Goal: Information Seeking & Learning: Learn about a topic

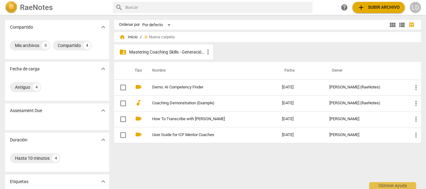
click at [154, 51] on p "Mastering Coaching Skills - Generación 31" at bounding box center [166, 52] width 75 height 7
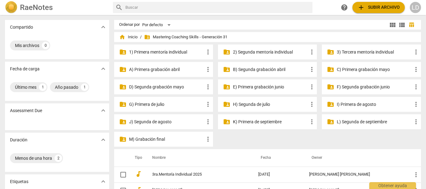
click at [359, 49] on p "3) Tercera mentoría individual" at bounding box center [374, 52] width 75 height 7
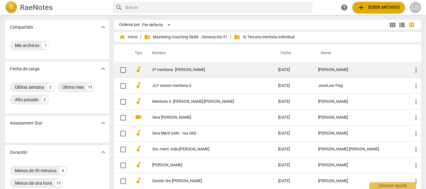
click at [164, 68] on link "3º mentoria- [PERSON_NAME]" at bounding box center [204, 70] width 104 height 5
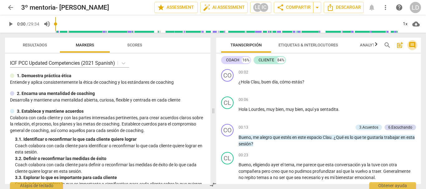
click at [414, 43] on span "comment" at bounding box center [412, 45] width 7 height 7
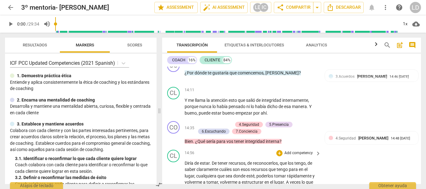
scroll to position [1217, 0]
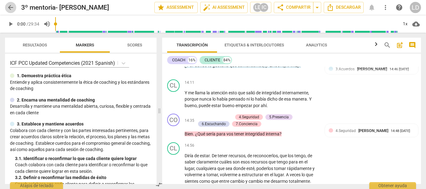
click at [8, 7] on span "arrow_back" at bounding box center [10, 7] width 7 height 7
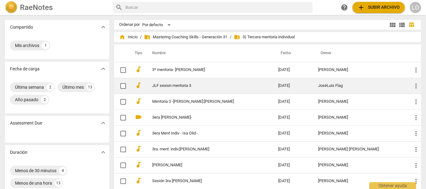
click at [177, 85] on link "JLF sesion mentoria 3" at bounding box center [204, 86] width 104 height 5
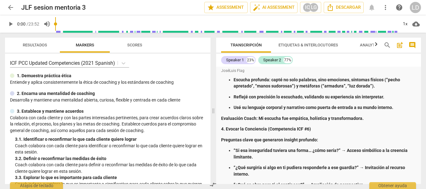
scroll to position [187, 0]
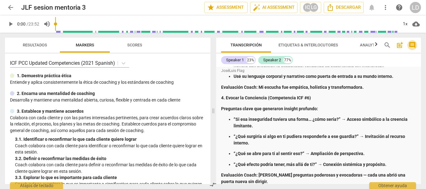
click at [411, 45] on span "comment" at bounding box center [412, 45] width 7 height 7
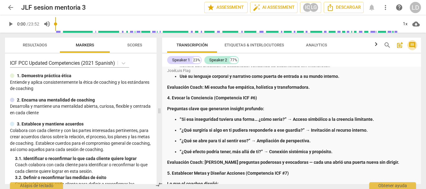
click at [416, 45] on span "comment" at bounding box center [412, 45] width 7 height 7
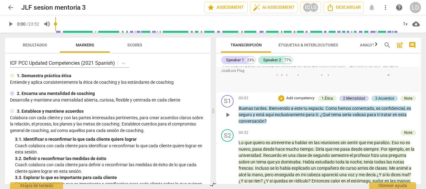
scroll to position [967, 0]
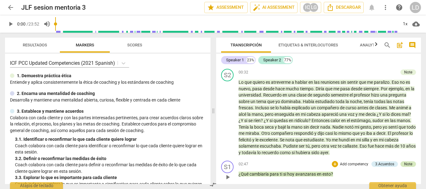
click at [405, 162] on div "Note" at bounding box center [408, 165] width 8 height 6
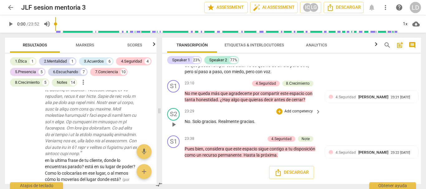
scroll to position [2559, 0]
click at [10, 3] on button "arrow_back" at bounding box center [10, 7] width 11 height 11
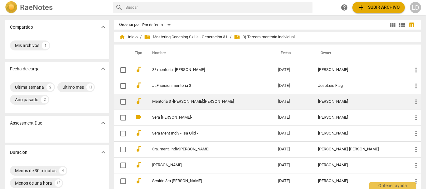
click at [184, 102] on link "Mentoría 3 -[PERSON_NAME]:[PERSON_NAME]" at bounding box center [204, 102] width 104 height 5
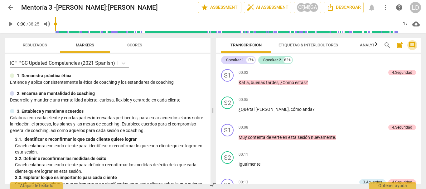
click at [415, 45] on span "comment" at bounding box center [412, 45] width 7 height 7
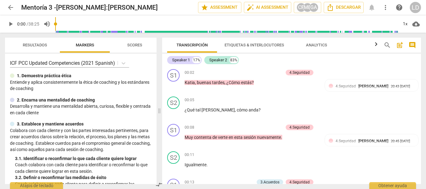
click at [403, 42] on span "post_add" at bounding box center [399, 45] width 7 height 7
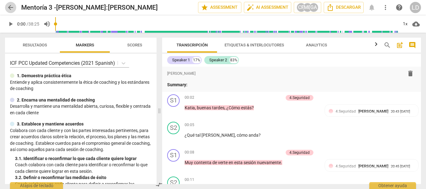
click at [9, 8] on span "arrow_back" at bounding box center [10, 7] width 7 height 7
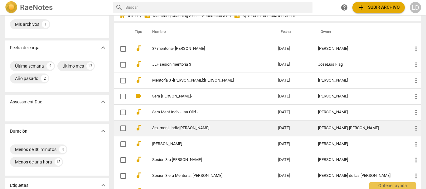
scroll to position [31, 0]
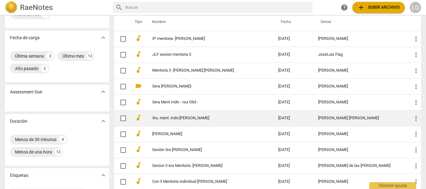
click at [175, 119] on link "3ra. ment. indiv.[PERSON_NAME]" at bounding box center [204, 118] width 104 height 5
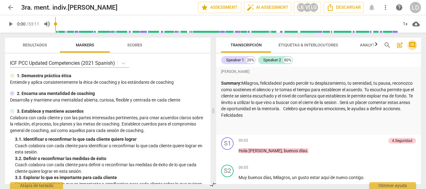
click at [413, 42] on span "comment" at bounding box center [412, 45] width 7 height 7
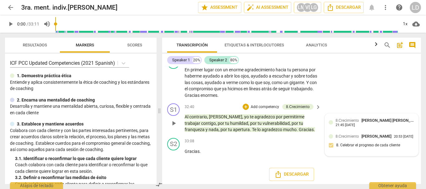
scroll to position [2317, 0]
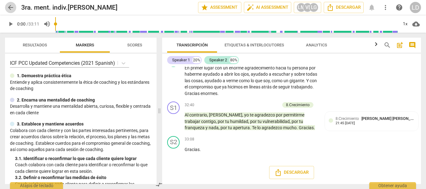
click at [10, 7] on span "arrow_back" at bounding box center [10, 7] width 7 height 7
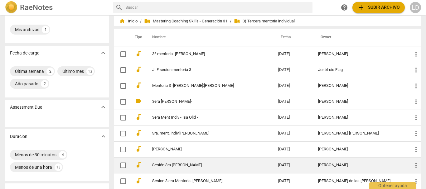
scroll to position [31, 0]
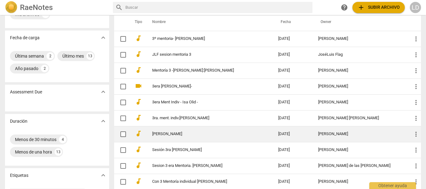
click at [165, 135] on link "[PERSON_NAME]" at bounding box center [204, 134] width 104 height 5
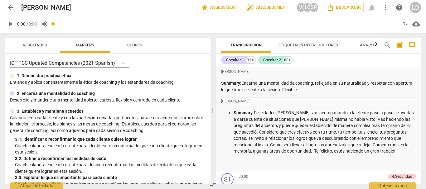
click at [411, 42] on span "comment" at bounding box center [412, 45] width 7 height 7
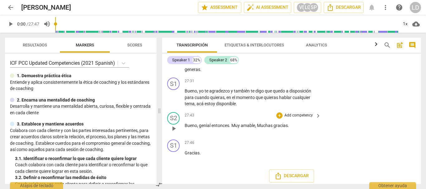
scroll to position [3306, 0]
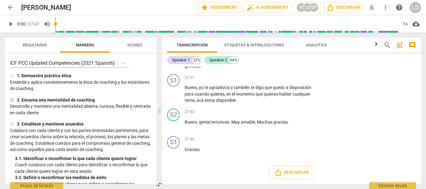
click at [10, 7] on span "arrow_back" at bounding box center [10, 7] width 7 height 7
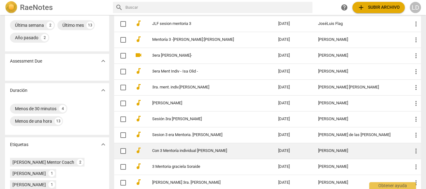
scroll to position [62, 0]
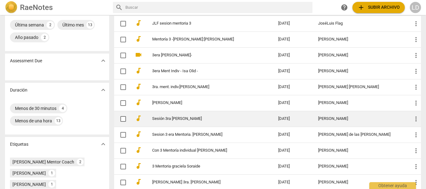
click at [186, 121] on link "Sesión 3ra [PERSON_NAME]" at bounding box center [204, 119] width 104 height 5
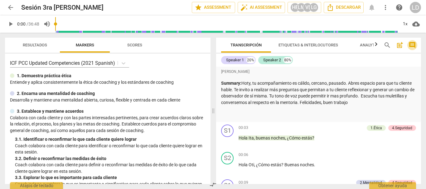
click at [411, 44] on span "comment" at bounding box center [412, 45] width 7 height 7
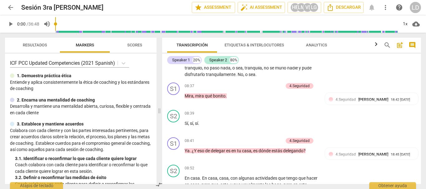
scroll to position [874, 0]
click at [10, 7] on span "arrow_back" at bounding box center [10, 7] width 7 height 7
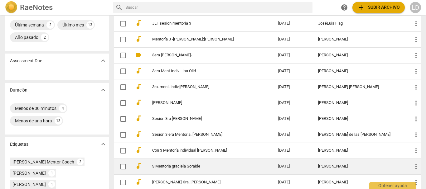
scroll to position [94, 0]
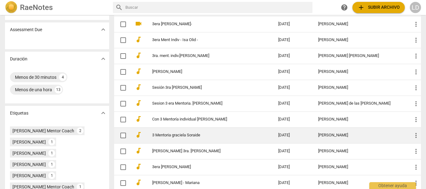
click at [194, 134] on link "3 Mentoria graciela Soraide" at bounding box center [204, 135] width 104 height 5
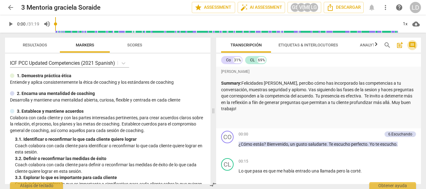
click at [412, 45] on span "comment" at bounding box center [412, 45] width 7 height 7
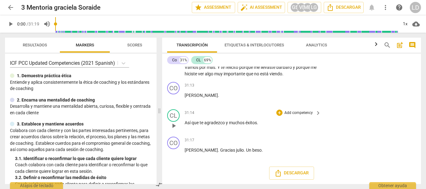
scroll to position [3686, 0]
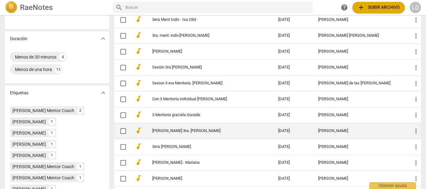
scroll to position [125, 0]
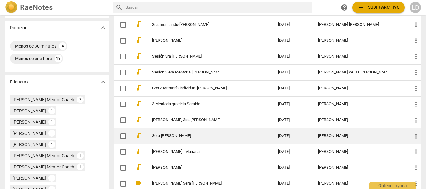
click at [167, 136] on link "3era [PERSON_NAME]" at bounding box center [204, 136] width 104 height 5
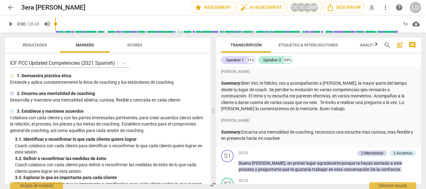
click at [8, 7] on span "arrow_back" at bounding box center [10, 7] width 7 height 7
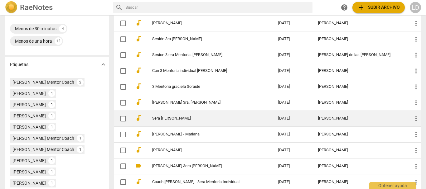
scroll to position [156, 0]
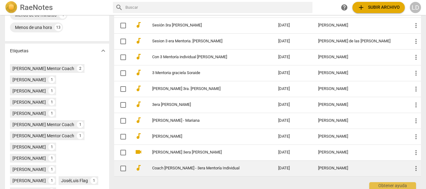
click at [210, 167] on link "Coach [PERSON_NAME] - 3era Mentoría Individual" at bounding box center [204, 168] width 104 height 5
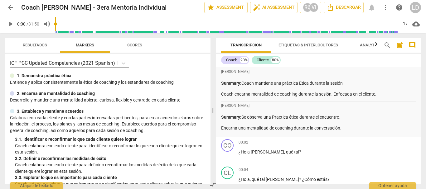
click at [15, 7] on span "arrow_back" at bounding box center [10, 7] width 11 height 7
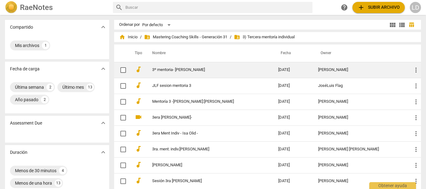
click at [186, 68] on link "3º mentoria- [PERSON_NAME]" at bounding box center [204, 70] width 104 height 5
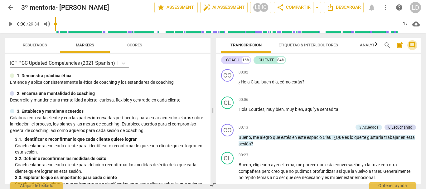
click at [412, 46] on span "comment" at bounding box center [412, 45] width 7 height 7
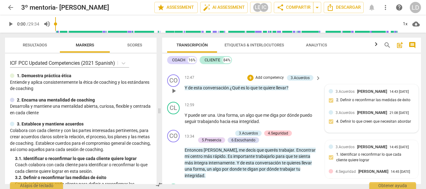
scroll to position [1061, 0]
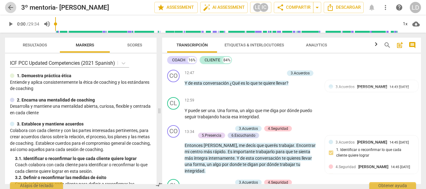
click at [11, 8] on span "arrow_back" at bounding box center [10, 7] width 7 height 7
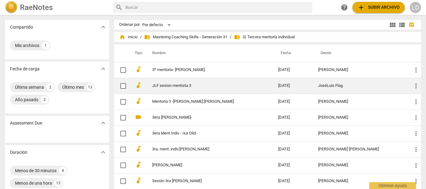
click at [177, 88] on link "JLF sesion mentoria 3" at bounding box center [204, 86] width 104 height 5
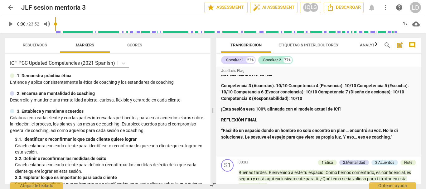
scroll to position [874, 0]
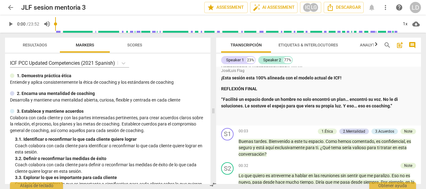
click at [11, 7] on span "arrow_back" at bounding box center [10, 7] width 7 height 7
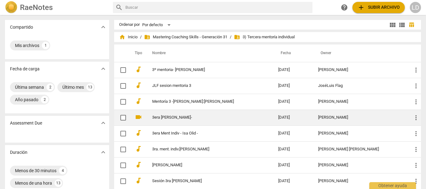
click at [184, 114] on td "3era [PERSON_NAME]-" at bounding box center [209, 118] width 129 height 16
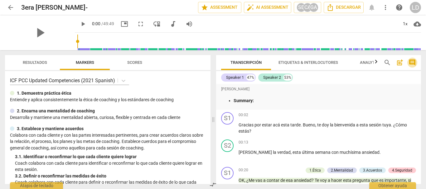
click at [413, 64] on span "comment" at bounding box center [412, 62] width 7 height 7
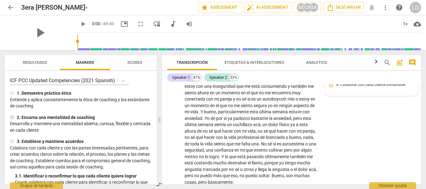
scroll to position [250, 0]
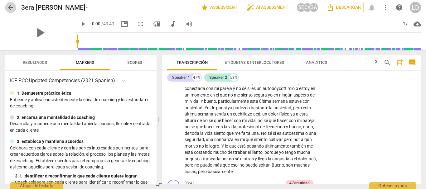
click at [10, 7] on span "arrow_back" at bounding box center [10, 7] width 7 height 7
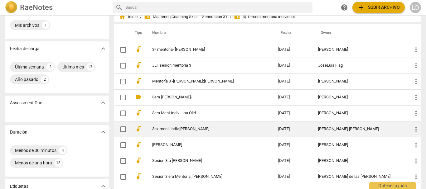
scroll to position [31, 0]
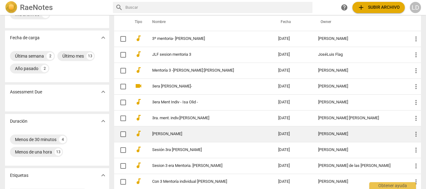
click at [181, 136] on link "[PERSON_NAME]" at bounding box center [204, 134] width 104 height 5
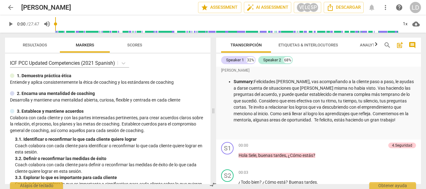
scroll to position [62, 0]
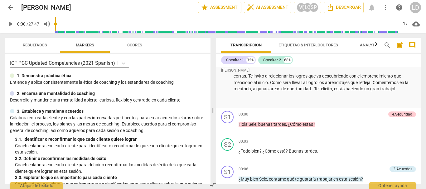
click at [413, 44] on span "comment" at bounding box center [412, 45] width 7 height 7
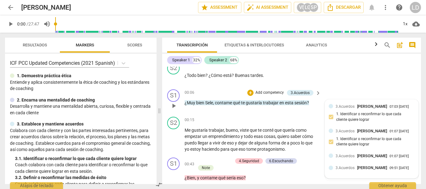
scroll to position [156, 0]
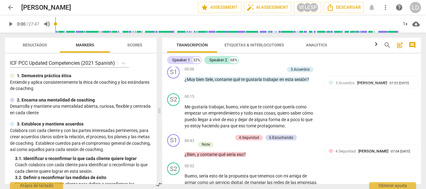
click at [9, 6] on span "arrow_back" at bounding box center [10, 7] width 7 height 7
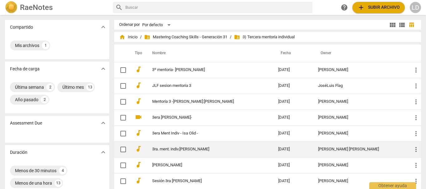
click at [199, 152] on link "3ra. ment. indiv.[PERSON_NAME]" at bounding box center [204, 149] width 104 height 5
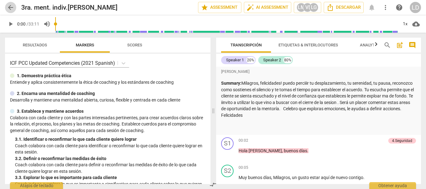
click at [8, 5] on span "arrow_back" at bounding box center [10, 7] width 7 height 7
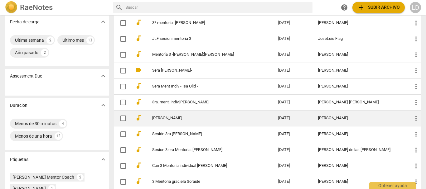
scroll to position [62, 0]
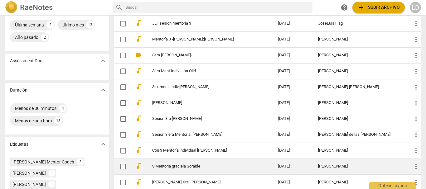
drag, startPoint x: 194, startPoint y: 163, endPoint x: 194, endPoint y: 166, distance: 3.4
click at [194, 166] on td "3 Mentoria graciela Soraide" at bounding box center [209, 167] width 129 height 16
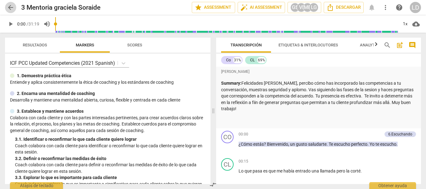
click at [12, 9] on span "arrow_back" at bounding box center [10, 7] width 7 height 7
click at [13, 5] on span "arrow_back" at bounding box center [10, 7] width 7 height 7
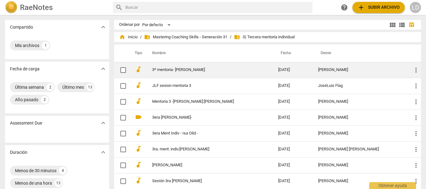
click at [192, 70] on link "3º mentoria- [PERSON_NAME]" at bounding box center [204, 70] width 104 height 5
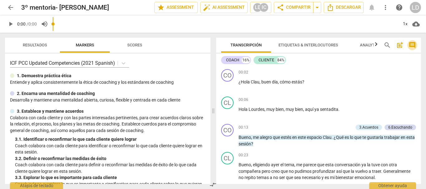
click at [410, 45] on span "comment" at bounding box center [412, 45] width 7 height 7
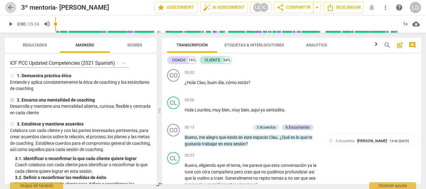
click at [11, 9] on span "arrow_back" at bounding box center [10, 7] width 7 height 7
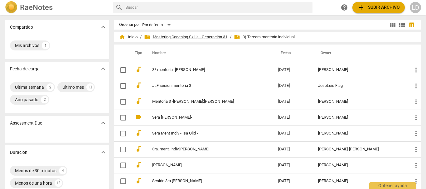
click at [164, 37] on span "folder_shared Mastering Coaching Skills - Generación 31" at bounding box center [185, 37] width 83 height 6
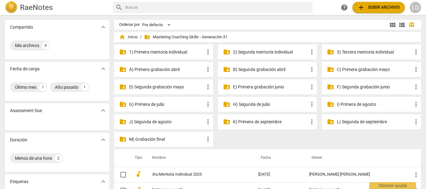
click at [354, 103] on p "I) Primera de agosto" at bounding box center [374, 104] width 75 height 7
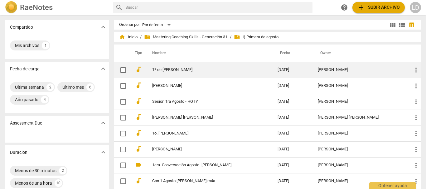
click at [188, 71] on link "1º de [PERSON_NAME]" at bounding box center [203, 70] width 103 height 5
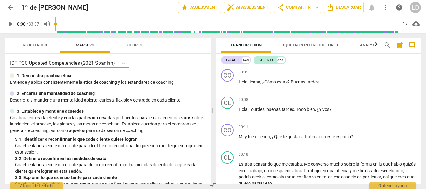
click at [414, 44] on span "comment" at bounding box center [412, 45] width 7 height 7
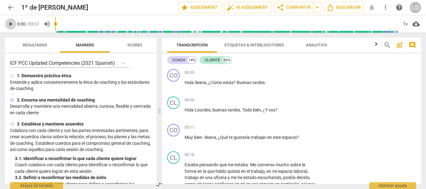
click at [7, 23] on span "play_arrow" at bounding box center [10, 23] width 7 height 7
click at [11, 26] on span "pause" at bounding box center [10, 23] width 7 height 7
type input "16"
click at [303, 126] on p "Add competency" at bounding box center [299, 128] width 30 height 6
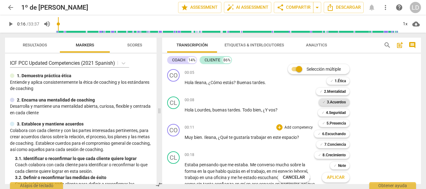
click at [343, 101] on b "3.Acuerdos" at bounding box center [336, 102] width 19 height 7
click at [333, 180] on span "Aplicar" at bounding box center [336, 178] width 18 height 6
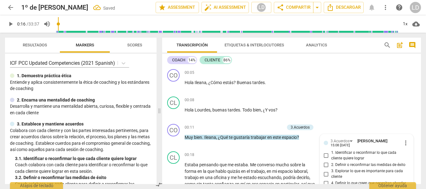
scroll to position [72, 0]
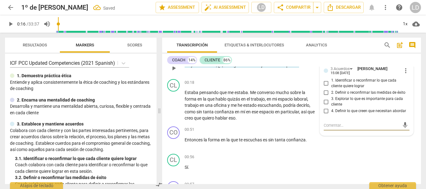
click at [326, 84] on input "1. Identificar o reconfirmar lo que cada cliente quiere lograr" at bounding box center [326, 83] width 10 height 7
checkbox input "true"
click at [414, 105] on div "CL play_arrow pause 00:18 + Add competency keyboard_arrow_right Estaba pensando…" at bounding box center [291, 100] width 259 height 47
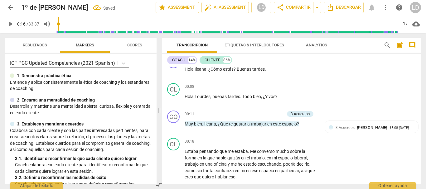
scroll to position [10, 0]
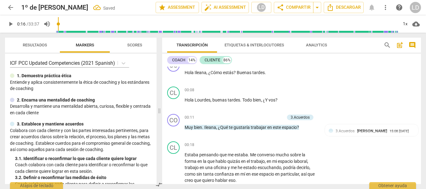
click at [10, 22] on span "play_arrow" at bounding box center [10, 23] width 7 height 7
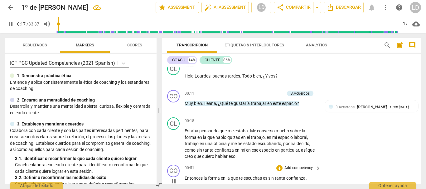
scroll to position [41, 0]
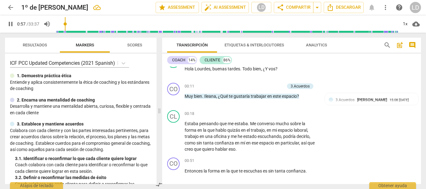
click at [7, 21] on span "pause" at bounding box center [10, 23] width 7 height 7
type input "58"
click at [288, 160] on p "Add competency" at bounding box center [299, 162] width 30 height 6
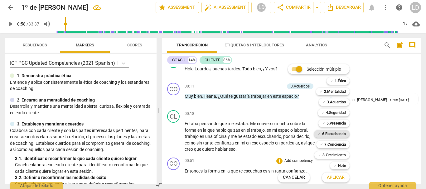
click at [335, 134] on b "6.Escuchando" at bounding box center [334, 133] width 24 height 7
click at [335, 178] on span "Aplicar" at bounding box center [336, 178] width 18 height 6
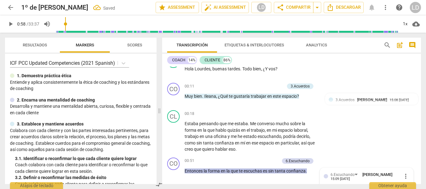
scroll to position [166, 0]
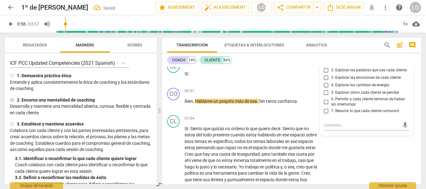
click at [331, 111] on span "7. Resumir lo que cada cliente comunicó" at bounding box center [365, 112] width 68 height 6
click at [331, 111] on input "7. Resumir lo que cada cliente comunicó" at bounding box center [326, 111] width 10 height 7
checkbox input "true"
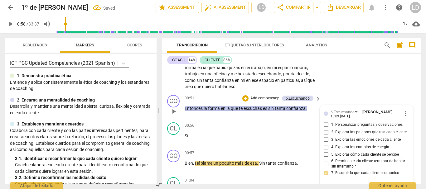
scroll to position [104, 0]
click at [326, 132] on input "2. Explorar las palabras que usa cada cliente" at bounding box center [326, 132] width 10 height 7
checkbox input "true"
click at [403, 90] on div "CL play_arrow pause 00:18 + Add competency keyboard_arrow_right Estaba pensando…" at bounding box center [291, 69] width 259 height 47
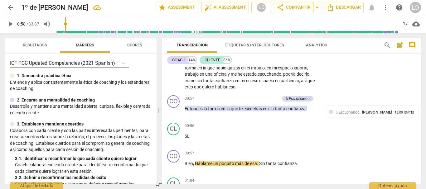
click at [12, 24] on span "play_arrow" at bounding box center [10, 23] width 7 height 7
click at [13, 22] on span "pause" at bounding box center [10, 23] width 7 height 7
type input "63"
click at [298, 152] on p "Add competency" at bounding box center [299, 154] width 30 height 6
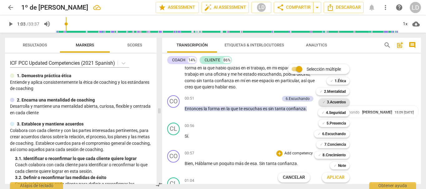
click at [336, 103] on b "3.Acuerdos" at bounding box center [336, 102] width 19 height 7
click at [336, 124] on b "5.Presencia" at bounding box center [336, 123] width 19 height 7
click at [340, 134] on b "6.Escuchando" at bounding box center [334, 133] width 24 height 7
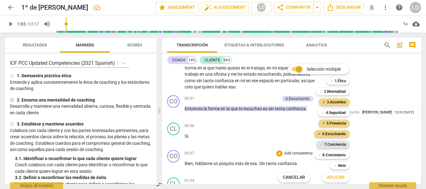
drag, startPoint x: 335, startPoint y: 147, endPoint x: 338, endPoint y: 145, distance: 4.0
click at [335, 147] on b "7.Conciencia" at bounding box center [336, 144] width 22 height 7
click at [337, 147] on b "7.Conciencia" at bounding box center [336, 144] width 22 height 7
click at [337, 176] on span "Aplicar" at bounding box center [336, 178] width 18 height 6
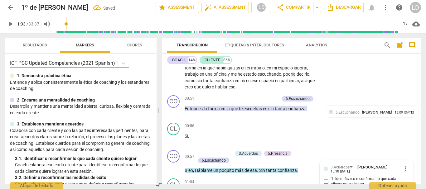
scroll to position [202, 0]
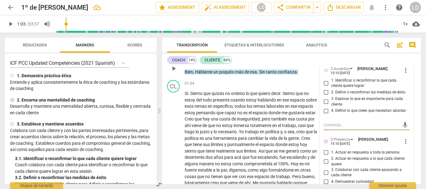
click at [325, 103] on input "3. Explorar lo que es importante para cada cliente" at bounding box center [326, 101] width 10 height 7
checkbox input "true"
click at [323, 83] on input "1. Identificar o reconfirmar lo que cada cliente quiere lograr" at bounding box center [326, 83] width 10 height 7
checkbox input "true"
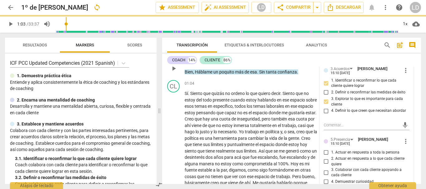
scroll to position [233, 0]
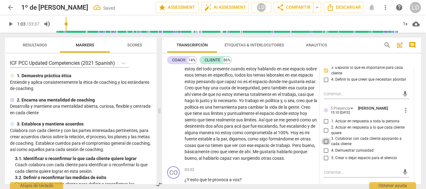
click at [326, 141] on input "3. Colaborar con cada cliente apoyando a cada cliente" at bounding box center [326, 141] width 10 height 7
checkbox input "true"
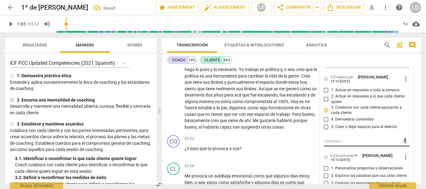
scroll to position [296, 0]
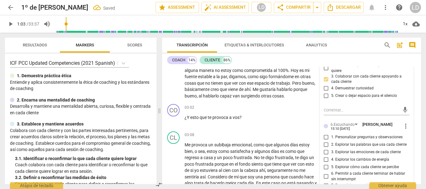
click at [327, 137] on input "1. Personalizar preguntas y observaciones" at bounding box center [326, 137] width 10 height 7
checkbox input "true"
click at [324, 145] on input "2. Explorar las palabras que usa cada cliente" at bounding box center [326, 144] width 10 height 7
checkbox input "true"
click at [326, 168] on input "5. Explorar cómo cada cliente se percibe" at bounding box center [326, 167] width 10 height 7
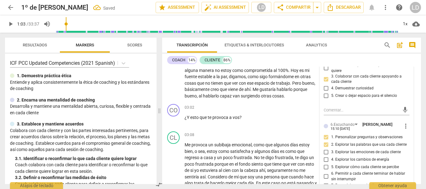
checkbox input "true"
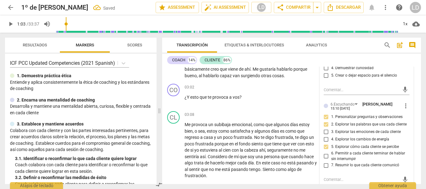
scroll to position [327, 0]
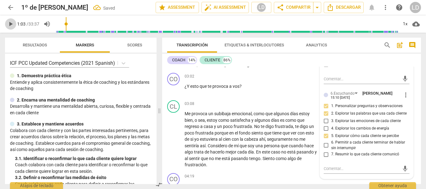
click at [12, 23] on span "play_arrow" at bounding box center [10, 23] width 7 height 7
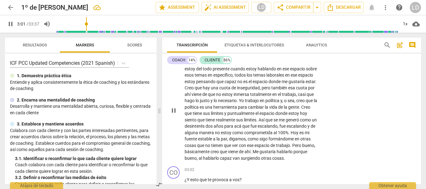
scroll to position [265, 0]
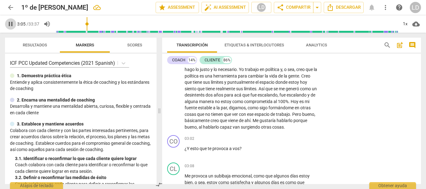
drag, startPoint x: 8, startPoint y: 22, endPoint x: 106, endPoint y: 85, distance: 116.3
click at [8, 22] on span "pause" at bounding box center [10, 23] width 7 height 7
type input "185"
click at [305, 142] on p "Add competency" at bounding box center [299, 139] width 30 height 6
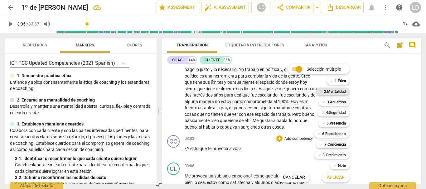
click at [336, 91] on b "2.Mentalidad" at bounding box center [335, 91] width 22 height 7
click at [337, 103] on b "3.Acuerdos" at bounding box center [336, 102] width 19 height 7
click at [341, 112] on b "4.Seguridad" at bounding box center [336, 112] width 20 height 7
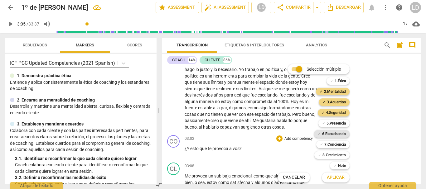
click at [343, 133] on b "6.Escuchando" at bounding box center [334, 133] width 24 height 7
click at [343, 146] on b "7.Conciencia" at bounding box center [336, 144] width 22 height 7
click at [336, 121] on b "5.Presencia" at bounding box center [336, 123] width 19 height 7
click at [335, 178] on span "Aplicar" at bounding box center [336, 178] width 18 height 6
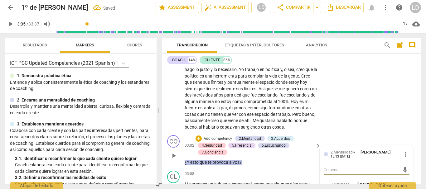
click at [340, 173] on textarea at bounding box center [362, 170] width 76 height 6
type textarea "P"
type textarea "Pr"
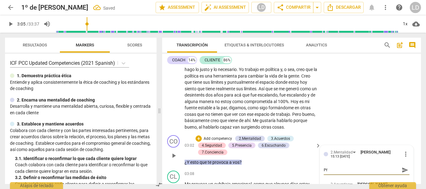
type textarea "Pre"
type textarea "Preg"
type textarea "Pregu"
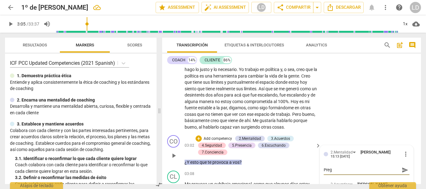
type textarea "Pregu"
type textarea "Pregun"
type textarea "Pregunt"
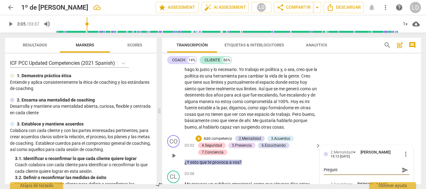
type textarea "Pregunta"
type textarea "Pregunta d"
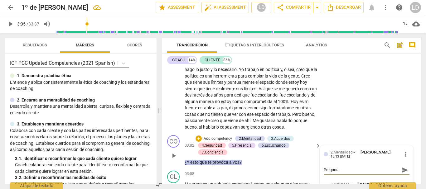
type textarea "Pregunta d"
type textarea "Pregunta de"
type textarea "Pregunta des"
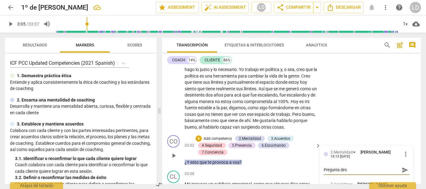
type textarea "Pregunta desd"
type textarea "Pregunta desde"
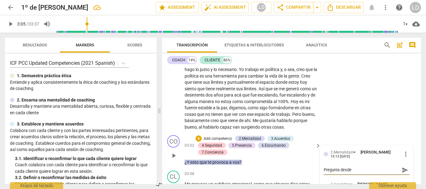
type textarea "Pregunta desde"
type textarea "Pregunta desde l"
type textarea "Pregunta desde la"
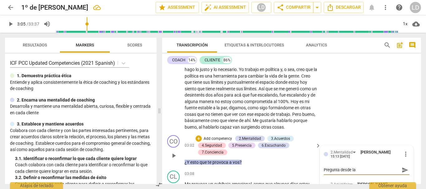
type textarea "Pregunta desde la"
type textarea "Pregunta desde la c"
type textarea "Pregunta desde la cu"
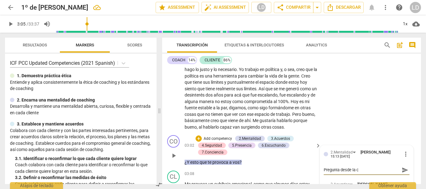
type textarea "Pregunta desde la cu"
type textarea "Pregunta desde la cur"
type textarea "Pregunta desde [PERSON_NAME]"
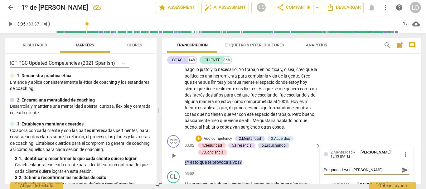
type textarea "Pregunta desde la curio"
type textarea "Pregunta desde la curios"
type textarea "Pregunta desde la curiosi"
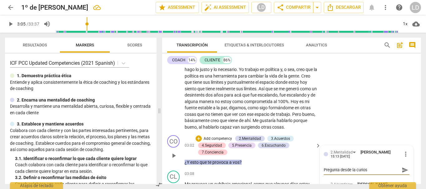
type textarea "Pregunta desde la curiosi"
type textarea "Pregunta desde la curiosid"
type textarea "Pregunta desde la curiosida"
type textarea "Pregunta desde la curiosidad"
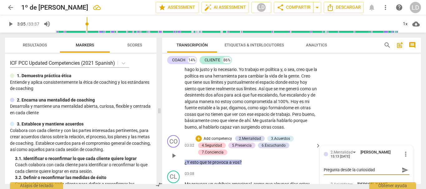
type textarea "Pregunta desde la curiosidad."
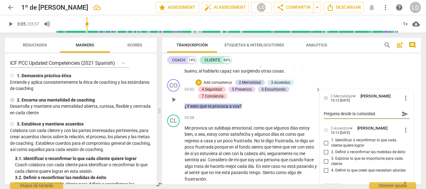
scroll to position [327, 0]
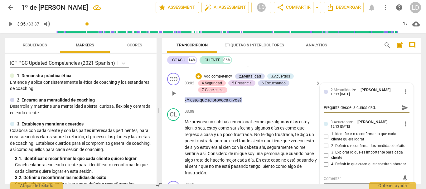
type textarea "Pregunta desde la curiosidad."
click at [326, 141] on input "1. Identificar o reconfirmar lo que cada cliente quiere lograr" at bounding box center [326, 136] width 10 height 7
checkbox input "true"
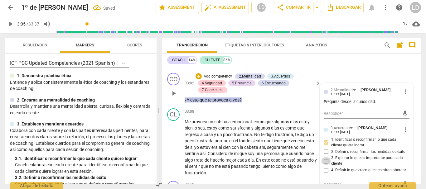
click at [326, 165] on input "3. Explorar lo que es importante para cada cliente" at bounding box center [326, 161] width 10 height 7
checkbox input "true"
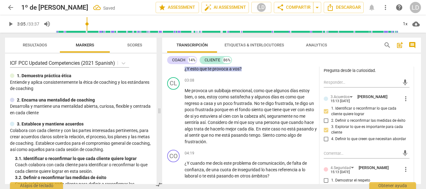
scroll to position [421, 0]
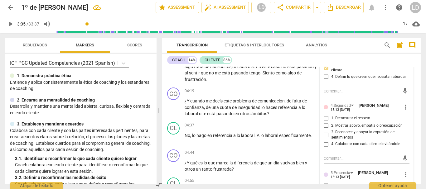
click at [325, 148] on input "4. Colaborar con cada cliente invitándole" at bounding box center [326, 144] width 10 height 7
checkbox input "true"
click at [325, 122] on input "1. Demostrar el respeto" at bounding box center [326, 118] width 10 height 7
checkbox input "true"
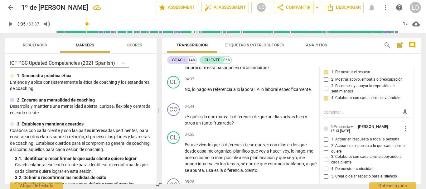
scroll to position [483, 0]
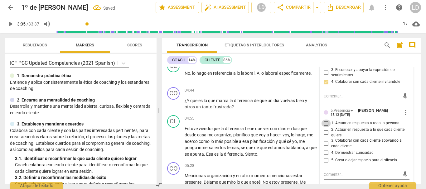
drag, startPoint x: 326, startPoint y: 130, endPoint x: 329, endPoint y: 140, distance: 10.3
click at [326, 127] on input "1. Actuar en respuesta a toda la persona" at bounding box center [326, 123] width 10 height 7
checkbox input "true"
click at [325, 137] on input "2. Actuar en respuesta a lo que cada cliente quiere" at bounding box center [326, 132] width 10 height 7
checkbox input "true"
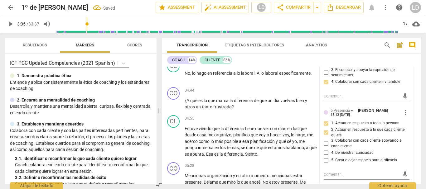
click at [325, 148] on input "3. Colaborar con cada cliente apoyando a cada cliente" at bounding box center [326, 143] width 10 height 7
checkbox input "true"
click at [326, 157] on input "4. Demuestrar curiosidad" at bounding box center [326, 152] width 10 height 7
checkbox input "true"
click at [326, 164] on input "5. Crear o dejar espacio para el silencio" at bounding box center [326, 160] width 10 height 7
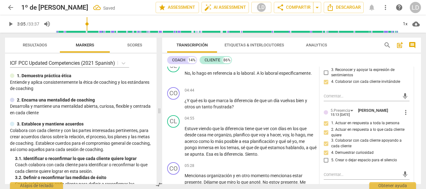
checkbox input "true"
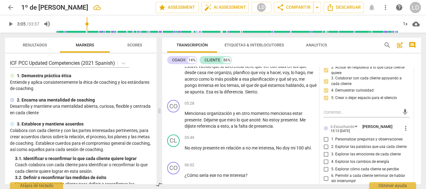
scroll to position [577, 0]
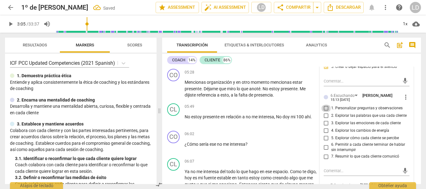
click at [326, 112] on input "1. Personalizar preguntas y observaciones" at bounding box center [326, 108] width 10 height 7
checkbox input "true"
click at [322, 151] on input "6. Permitir a cada cliente terminar de hablar sin interrumpir" at bounding box center [326, 147] width 10 height 7
checkbox input "true"
click at [323, 142] on input "5. Explorar cómo cada cliente se percibe" at bounding box center [326, 138] width 10 height 7
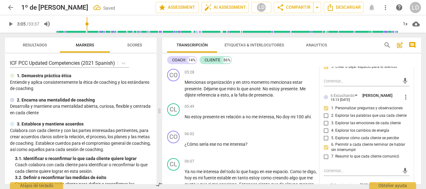
checkbox input "true"
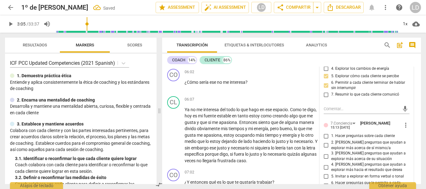
scroll to position [639, 0]
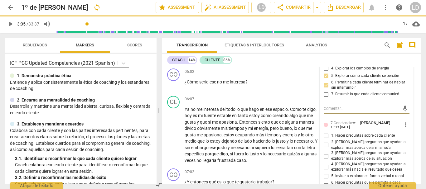
click at [338, 112] on textarea at bounding box center [362, 109] width 76 height 6
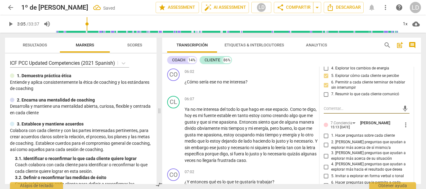
type textarea "D"
type textarea "De"
type textarea "Deb"
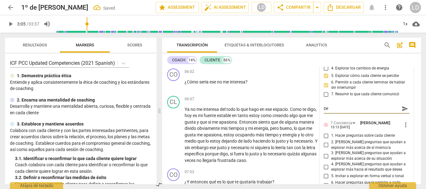
type textarea "Deb"
type textarea "Debí"
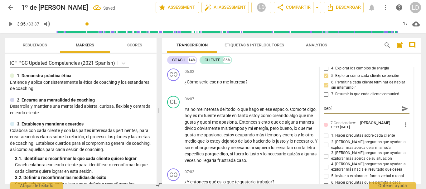
type textarea "[PERSON_NAME] i"
type textarea "[PERSON_NAME] in"
type textarea "[PERSON_NAME] ind"
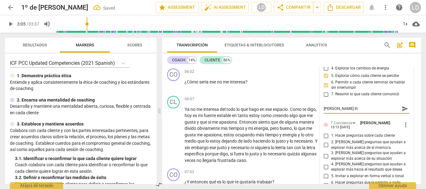
type textarea "[PERSON_NAME] ind"
type textarea "[PERSON_NAME]"
type textarea "[PERSON_NAME] indag"
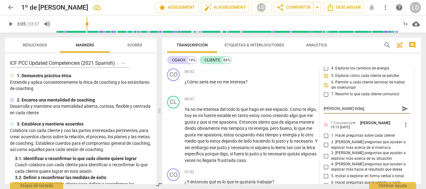
type textarea "[PERSON_NAME] indaga"
type textarea "[PERSON_NAME] indagar"
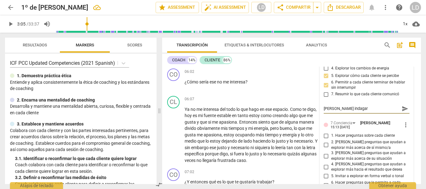
type textarea "[PERSON_NAME] indagar"
type textarea "[PERSON_NAME] indagar e"
type textarea "[PERSON_NAME] indagar en"
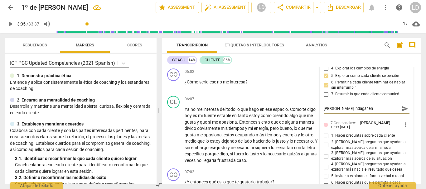
type textarea "[PERSON_NAME] indagar en"
type textarea "[PERSON_NAME] indagar en l"
type textarea "[PERSON_NAME] indagar en lo"
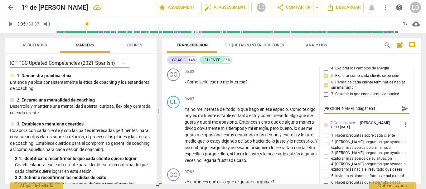
type textarea "[PERSON_NAME] indagar en lo"
type textarea "[PERSON_NAME] indagar en los"
type textarea "[PERSON_NAME] indagar en lo"
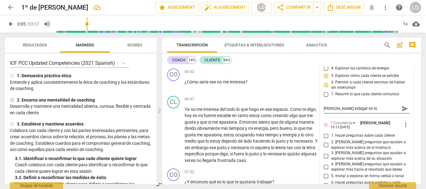
type textarea "[PERSON_NAME] indagar en l"
type textarea "[PERSON_NAME] indagar en"
type textarea "[PERSON_NAME] indagar en q"
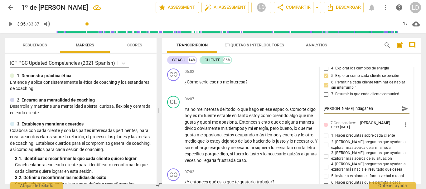
type textarea "[PERSON_NAME] indagar en q"
type textarea "[PERSON_NAME] indagar en qu"
type textarea "[PERSON_NAME] indagar en que"
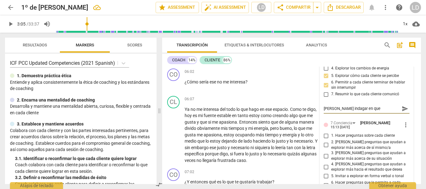
type textarea "[PERSON_NAME] indagar en que"
type textarea "[PERSON_NAME] indagar en que s"
type textarea "[PERSON_NAME] indagar en que si"
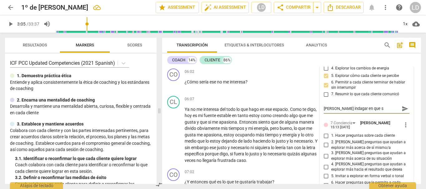
type textarea "[PERSON_NAME] indagar en que si"
type textarea "[PERSON_NAME] indagar en que sig"
type textarea "[PERSON_NAME] indagar en que sign"
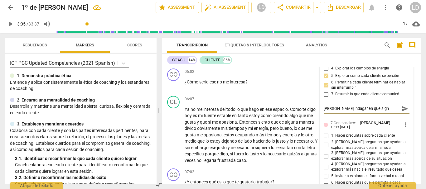
type textarea "[PERSON_NAME] indagar en que signi"
type textarea "[PERSON_NAME] indagar en que signif"
type textarea "[PERSON_NAME] indagar en que signifi"
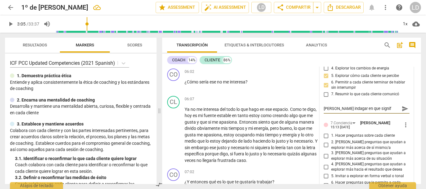
type textarea "[PERSON_NAME] indagar en que signifi"
type textarea "[PERSON_NAME] indagar en que signific"
type textarea "[PERSON_NAME] indagar en que significa"
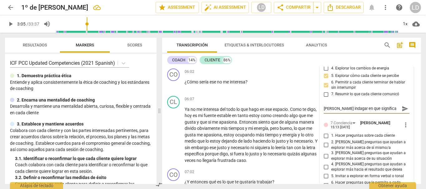
type textarea "[PERSON_NAME] indagar en que significa"
type textarea "[PERSON_NAME] indagar en que significa l"
type textarea "[PERSON_NAME] indagar en que significa lo"
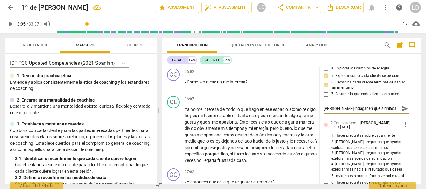
type textarea "[PERSON_NAME] indagar en que significa lo"
type textarea "[PERSON_NAME] indagar en que significa los"
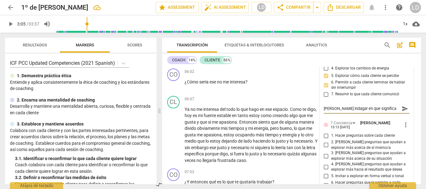
type textarea "[PERSON_NAME] indagar en que significa los l"
type textarea "[PERSON_NAME] indagar en que significa los lí"
type textarea "[PERSON_NAME] indagar en que significa los lím"
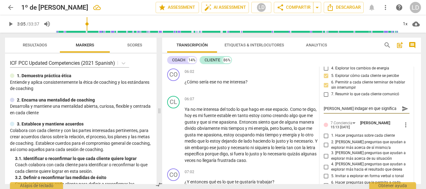
type textarea "[PERSON_NAME] indagar en que significa los lím"
type textarea "[PERSON_NAME] indagar en que significa los lími"
type textarea "[PERSON_NAME] indagar en que significa los límit"
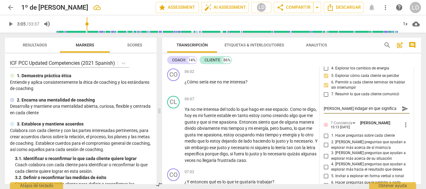
type textarea "[PERSON_NAME] indagar en que significa los límite"
type textarea "[PERSON_NAME] indagar en que significa los límites"
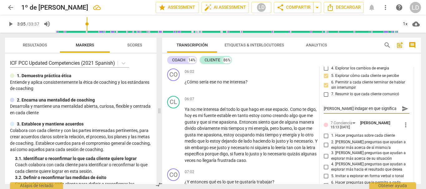
type textarea "[PERSON_NAME] indagar en que significa los límites"
type textarea "[PERSON_NAME] indagar en que significa los límites,"
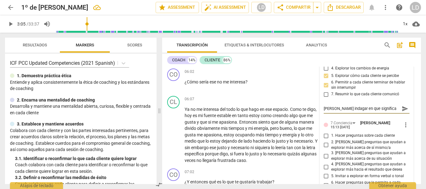
type textarea "[PERSON_NAME] indagar en que significa los límites,"
type textarea "[PERSON_NAME] indagar en que significa los límites, c"
type textarea "[PERSON_NAME] indagar en que significa los límites, co"
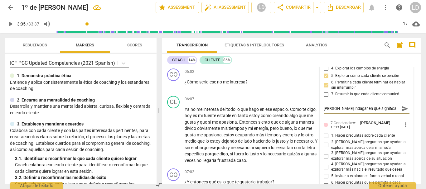
type textarea "[PERSON_NAME] indagar en que significa los límites, co"
type textarea "[PERSON_NAME] indagar en que significa los límites, com"
type textarea "[PERSON_NAME] indagar en que significa los límites, comp"
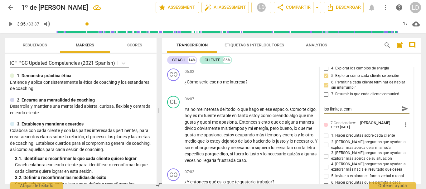
type textarea "[PERSON_NAME] indagar en que significa los límites, comp"
type textarea "[PERSON_NAME] indagar en que significa los límites, compr"
type textarea "[PERSON_NAME] indagar en que significa los límites, [MEDICAL_DATA]"
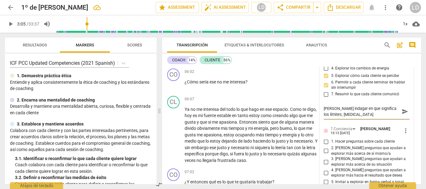
scroll to position [0, 0]
type textarea "[PERSON_NAME] indagar en que significa los límites, comprom"
type textarea "[PERSON_NAME] indagar en que significa los límites, compromi"
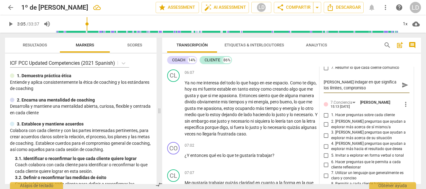
scroll to position [670, 0]
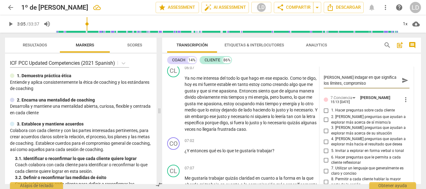
click at [392, 84] on textarea "[PERSON_NAME] indagar en que significa los límites, compromiso" at bounding box center [362, 81] width 76 height 12
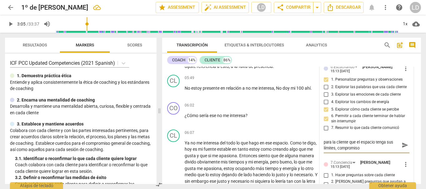
scroll to position [608, 0]
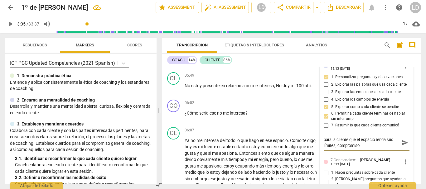
click at [394, 146] on textarea "[PERSON_NAME] indagar en que significa para la cliente que el espacio tenga sus…" at bounding box center [362, 143] width 76 height 12
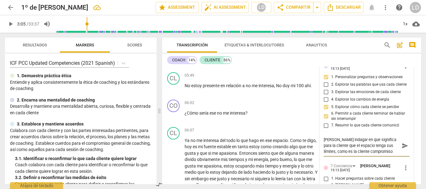
click at [386, 155] on textarea "[PERSON_NAME] indagar en que significa para la cliente que el espacio tenga sus…" at bounding box center [362, 146] width 76 height 18
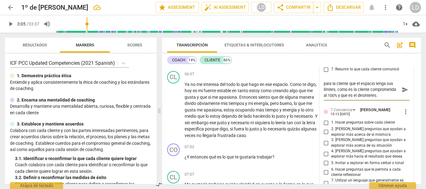
scroll to position [670, 0]
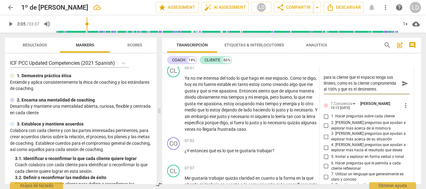
click at [324, 120] on input "1. Hacer preguntas sobre cada cliente" at bounding box center [326, 116] width 10 height 7
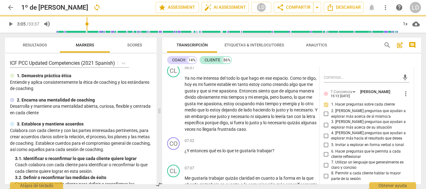
scroll to position [0, 0]
click at [324, 129] on input "3. [PERSON_NAME] preguntas que ayudan a explorar más acerca de su situación" at bounding box center [326, 124] width 10 height 7
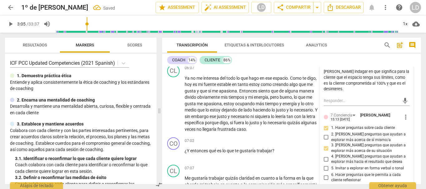
click at [326, 142] on label "2. [PERSON_NAME] preguntas que ayudan a explorar más acerca de sí mismo/a" at bounding box center [364, 137] width 86 height 11
click at [326, 141] on input "2. [PERSON_NAME] preguntas que ayudan a explorar más acerca de sí mismo/a" at bounding box center [326, 137] width 10 height 7
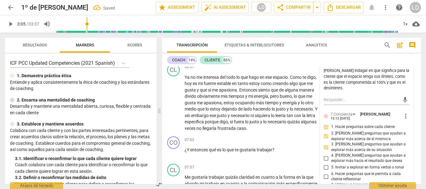
scroll to position [733, 0]
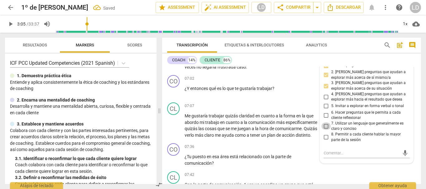
click at [325, 125] on input "7. Utilizar un lenguaje que generalmente es claro y conciso" at bounding box center [326, 126] width 10 height 7
click at [323, 115] on input "6. Hacer preguntas que le permita a cada cliente reflexionar" at bounding box center [326, 115] width 10 height 7
click at [327, 136] on input "8. Permitir a cada cliente hablar la mayor parte de la sesión" at bounding box center [326, 137] width 10 height 7
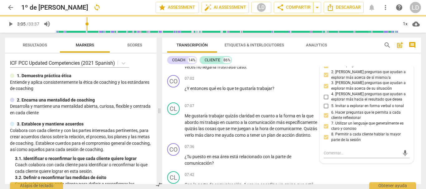
click at [11, 22] on span "play_arrow" at bounding box center [10, 23] width 7 height 7
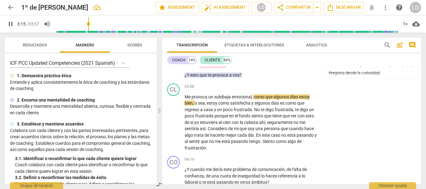
scroll to position [358, 0]
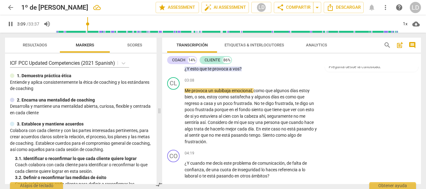
drag, startPoint x: 100, startPoint y: 22, endPoint x: 89, endPoint y: 22, distance: 11.2
click at [89, 22] on input "range" at bounding box center [226, 24] width 343 height 20
drag, startPoint x: 100, startPoint y: 24, endPoint x: 89, endPoint y: 25, distance: 11.6
click at [89, 25] on input "range" at bounding box center [226, 24] width 343 height 20
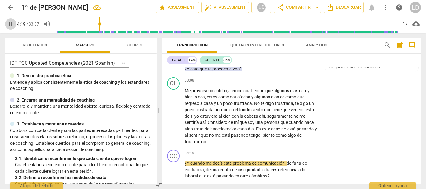
click at [12, 20] on span "pause" at bounding box center [10, 23] width 7 height 7
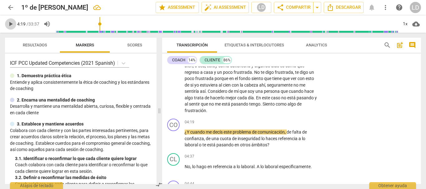
click at [11, 23] on span "play_arrow" at bounding box center [10, 23] width 7 height 7
click at [12, 23] on span "pause" at bounding box center [10, 23] width 7 height 7
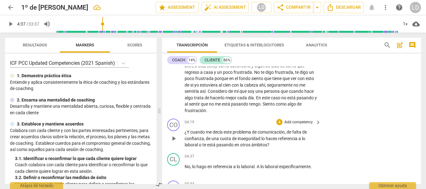
click at [294, 125] on p "Add competency" at bounding box center [299, 123] width 30 height 6
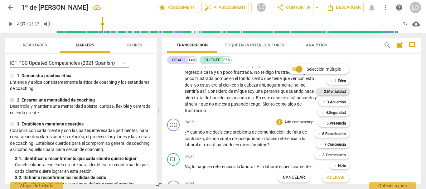
click at [340, 93] on b "2.Mentalidad" at bounding box center [335, 91] width 22 height 7
click at [336, 177] on span "Aplicar" at bounding box center [336, 178] width 18 height 6
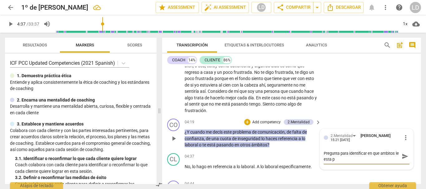
scroll to position [0, 0]
click at [404, 160] on span "send" at bounding box center [405, 156] width 7 height 7
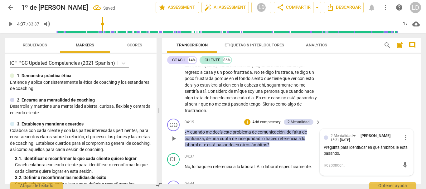
scroll to position [421, 0]
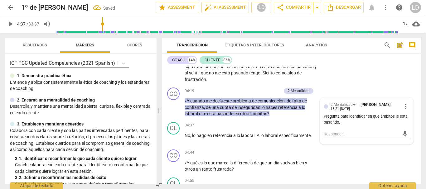
click at [7, 21] on span "play_arrow" at bounding box center [10, 23] width 7 height 7
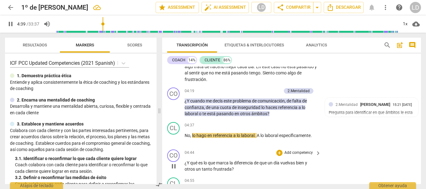
scroll to position [452, 0]
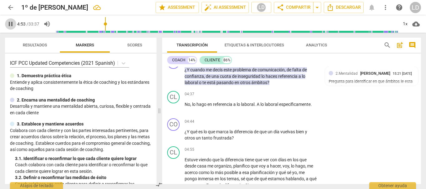
click at [7, 22] on span "pause" at bounding box center [10, 23] width 7 height 7
click at [301, 125] on p "Add competency" at bounding box center [299, 122] width 30 height 6
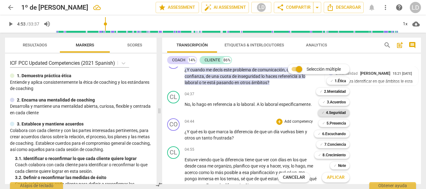
click at [339, 112] on b "4.Seguridad" at bounding box center [336, 112] width 20 height 7
click at [338, 114] on b "4.Seguridad" at bounding box center [336, 112] width 20 height 7
click at [339, 134] on b "6.Escuchando" at bounding box center [334, 133] width 24 height 7
click at [340, 144] on b "7.Conciencia" at bounding box center [336, 144] width 22 height 7
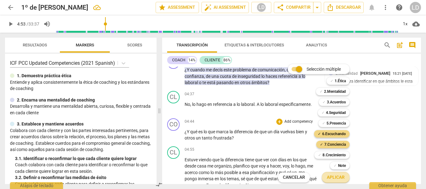
click at [339, 176] on span "Aplicar" at bounding box center [336, 178] width 18 height 6
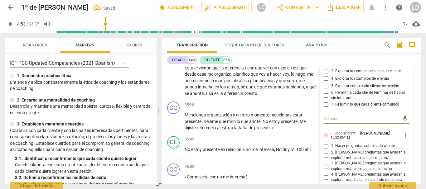
scroll to position [513, 0]
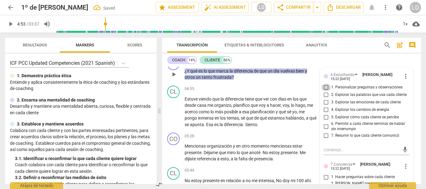
click at [325, 91] on input "1. Personalizar preguntas y observaciones" at bounding box center [326, 87] width 10 height 7
click at [324, 99] on input "2. Explorar las palabras que usa cada cliente" at bounding box center [326, 94] width 10 height 7
click at [324, 106] on input "3. Explorar las emociones de cada cliente" at bounding box center [326, 102] width 10 height 7
drag, startPoint x: 324, startPoint y: 108, endPoint x: 326, endPoint y: 119, distance: 11.3
click at [324, 106] on input "3. Explorar las emociones de cada cliente" at bounding box center [326, 102] width 10 height 7
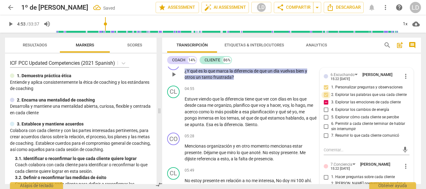
click at [323, 99] on input "2. Explorar las palabras que usa cada cliente" at bounding box center [326, 94] width 10 height 7
click at [324, 99] on input "2. Explorar las palabras que usa cada cliente" at bounding box center [326, 94] width 10 height 7
click at [325, 106] on input "3. Explorar las emociones de cada cliente" at bounding box center [326, 102] width 10 height 7
click at [324, 99] on input "2. Explorar las palabras que usa cada cliente" at bounding box center [326, 94] width 10 height 7
click at [324, 130] on input "6. Permitir a cada cliente terminar de hablar sin interrumpir" at bounding box center [326, 126] width 10 height 7
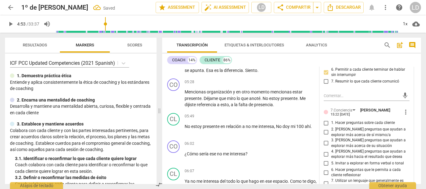
scroll to position [606, 0]
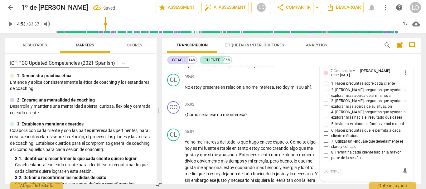
click at [325, 88] on input "1. Hacer preguntas sobre cada cliente" at bounding box center [326, 83] width 10 height 7
drag, startPoint x: 325, startPoint y: 101, endPoint x: 325, endPoint y: 110, distance: 9.4
click at [325, 97] on input "2. [PERSON_NAME] preguntas que ayudan a explorar más acerca de sí mismo/a" at bounding box center [326, 93] width 10 height 7
click at [325, 108] on input "3. [PERSON_NAME] preguntas que ayudan a explorar más acerca de su situación" at bounding box center [326, 103] width 10 height 7
click at [325, 137] on input "6. Hacer preguntas que le permita a cada cliente reflexionar" at bounding box center [326, 133] width 10 height 7
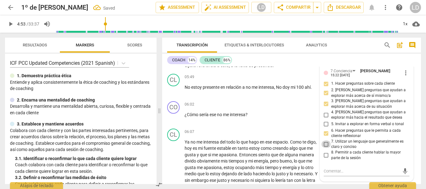
click at [326, 148] on input "7. Utilizar un lenguaje que generalmente es claro y conciso" at bounding box center [326, 144] width 10 height 7
click at [326, 159] on input "8. Permitir a cada cliente hablar la mayor parte de la sesión" at bounding box center [326, 155] width 10 height 7
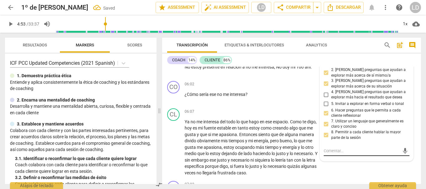
scroll to position [669, 0]
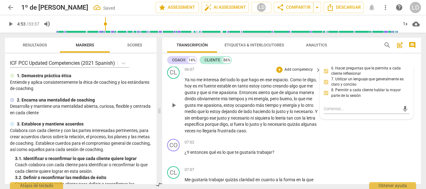
drag, startPoint x: 409, startPoint y: 136, endPoint x: 379, endPoint y: 123, distance: 32.5
click at [409, 136] on div "CL play_arrow pause 06:07 + Add competency keyboard_arrow_right Ya no me intere…" at bounding box center [291, 100] width 259 height 73
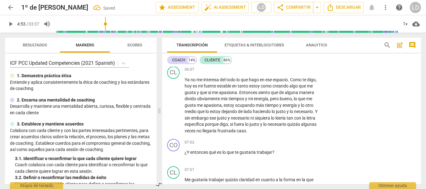
click at [10, 24] on span "play_arrow" at bounding box center [10, 23] width 7 height 7
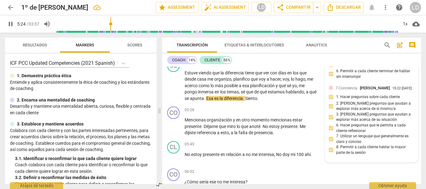
scroll to position [544, 0]
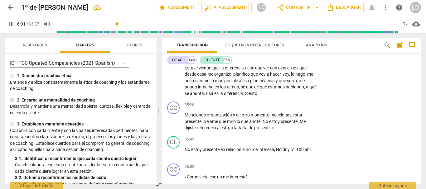
click at [10, 22] on span "pause" at bounding box center [10, 23] width 7 height 7
click at [288, 108] on p "Add competency" at bounding box center [299, 106] width 30 height 6
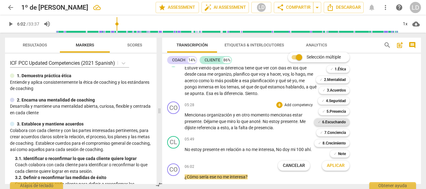
click at [333, 124] on b "6.Escuchando" at bounding box center [334, 122] width 24 height 7
drag, startPoint x: 338, startPoint y: 167, endPoint x: 349, endPoint y: 160, distance: 13.4
click at [338, 166] on span "Aplicar" at bounding box center [336, 166] width 18 height 6
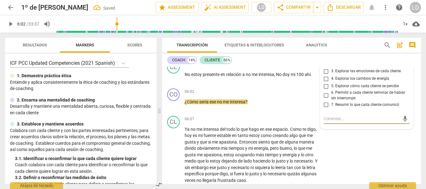
scroll to position [588, 0]
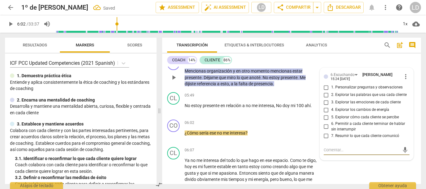
click at [329, 91] on input "1. Personalizar preguntas y observaciones" at bounding box center [326, 87] width 10 height 7
click at [327, 99] on input "2. Explorar las palabras que usa cada cliente" at bounding box center [326, 94] width 10 height 7
click at [414, 110] on div "CL play_arrow pause 05:49 + Add competency keyboard_arrow_right No estoy presen…" at bounding box center [291, 103] width 259 height 27
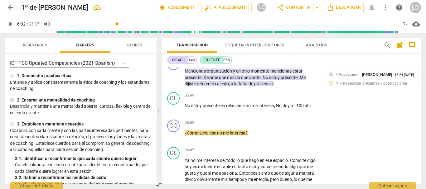
click at [10, 23] on span "play_arrow" at bounding box center [10, 23] width 7 height 7
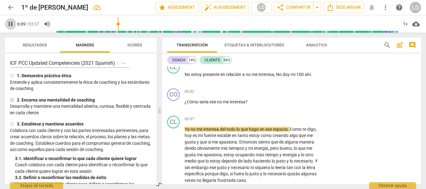
click at [11, 22] on span "pause" at bounding box center [10, 23] width 7 height 7
click at [292, 95] on p "Add competency" at bounding box center [299, 92] width 30 height 6
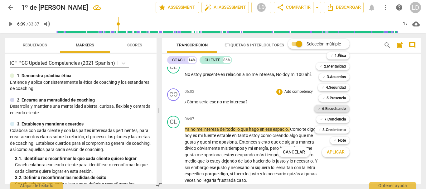
click at [336, 110] on b "6.Escuchando" at bounding box center [334, 108] width 24 height 7
click at [336, 99] on b "5.Presencia" at bounding box center [336, 98] width 19 height 7
click at [340, 88] on b "4.Seguridad" at bounding box center [336, 87] width 20 height 7
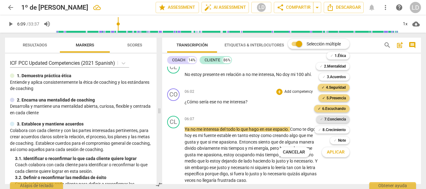
click at [337, 120] on b "7.Conciencia" at bounding box center [336, 119] width 22 height 7
click at [340, 152] on span "Aplicar" at bounding box center [336, 152] width 18 height 6
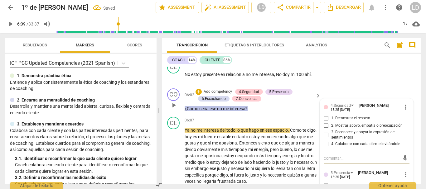
click at [325, 122] on input "1. Demostrar el respeto" at bounding box center [326, 118] width 10 height 7
click at [326, 139] on input "3. Reconocer y apoyar la expresión de sentimientos" at bounding box center [326, 134] width 10 height 7
click at [329, 148] on input "4. Colaborar con cada cliente invitándole" at bounding box center [326, 144] width 10 height 7
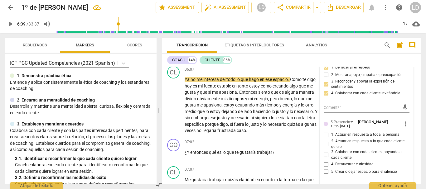
scroll to position [681, 0]
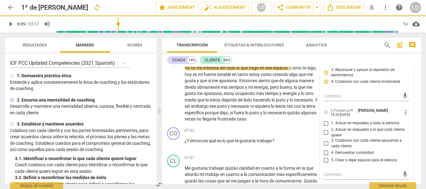
click at [325, 127] on input "1. Actuar en respuesta a toda la persona" at bounding box center [326, 123] width 10 height 7
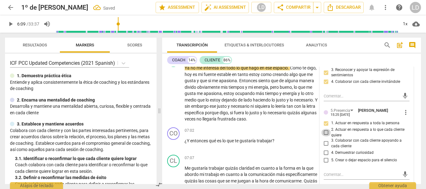
drag, startPoint x: 325, startPoint y: 139, endPoint x: 324, endPoint y: 146, distance: 6.6
click at [325, 137] on input "2. Actuar en respuesta a lo que cada cliente quiere" at bounding box center [326, 132] width 10 height 7
click at [323, 157] on input "4. Demuestrar curiosidad" at bounding box center [326, 152] width 10 height 7
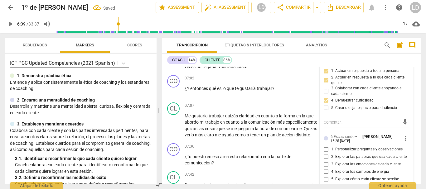
scroll to position [744, 0]
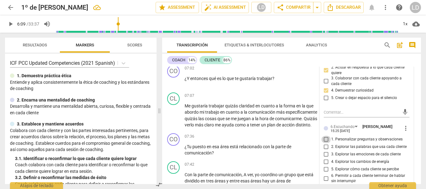
click at [326, 144] on input "1. Personalizar preguntas y observaciones" at bounding box center [326, 139] width 10 height 7
click at [323, 151] on input "2. Explorar las palabras que usa cada cliente" at bounding box center [326, 147] width 10 height 7
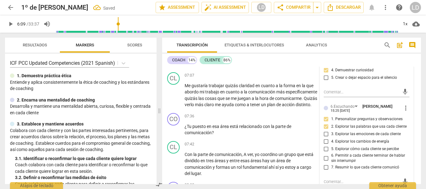
scroll to position [775, 0]
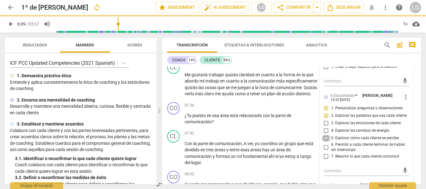
click at [325, 142] on input "5. Explorar cómo cada cliente se percibe" at bounding box center [326, 138] width 10 height 7
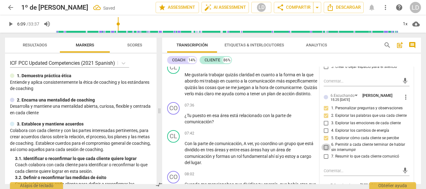
click at [325, 151] on input "6. Permitir a cada cliente terminar de hablar sin interrumpir" at bounding box center [326, 147] width 10 height 7
click at [323, 161] on input "7. Resumir lo que cada cliente comunicó" at bounding box center [326, 156] width 10 height 7
click at [325, 161] on input "7. Resumir lo que cada cliente comunicó" at bounding box center [326, 156] width 10 height 7
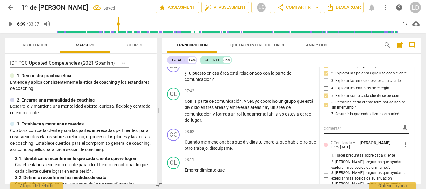
scroll to position [869, 0]
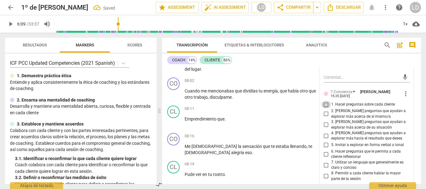
click at [324, 109] on input "1. Hacer preguntas sobre cada cliente" at bounding box center [326, 104] width 10 height 7
click at [325, 118] on input "2. [PERSON_NAME] preguntas que ayudan a explorar más acerca de sí mismo/a" at bounding box center [326, 113] width 10 height 7
click at [325, 129] on input "3. [PERSON_NAME] preguntas que ayudan a explorar más acerca de su situación" at bounding box center [326, 124] width 10 height 7
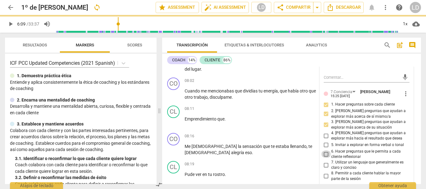
click at [323, 158] on input "6. Hacer preguntas que le permita a cada cliente reflexionar" at bounding box center [326, 154] width 10 height 7
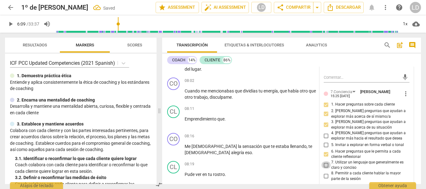
click at [326, 169] on input "7. Utilizar un lenguaje que generalmente es claro y conciso" at bounding box center [326, 165] width 10 height 7
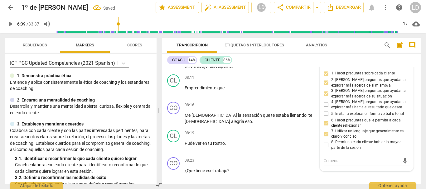
click at [327, 149] on input "8. Permitir a cada cliente hablar la mayor parte de la sesión" at bounding box center [326, 145] width 10 height 7
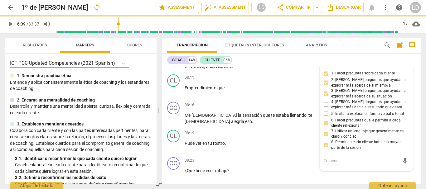
click at [9, 24] on span "play_arrow" at bounding box center [10, 23] width 7 height 7
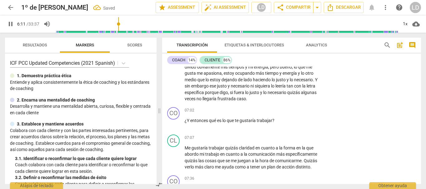
scroll to position [650, 0]
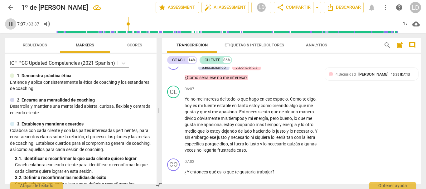
click at [10, 26] on span "pause" at bounding box center [10, 23] width 7 height 7
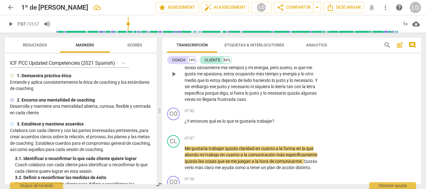
scroll to position [713, 0]
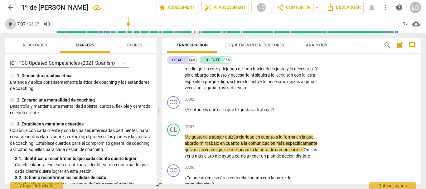
drag, startPoint x: 8, startPoint y: 24, endPoint x: 26, endPoint y: 27, distance: 18.0
click at [9, 24] on span "play_arrow" at bounding box center [10, 23] width 7 height 7
click at [11, 25] on span "pause" at bounding box center [10, 23] width 7 height 7
click at [297, 103] on p "Add competency" at bounding box center [299, 100] width 30 height 6
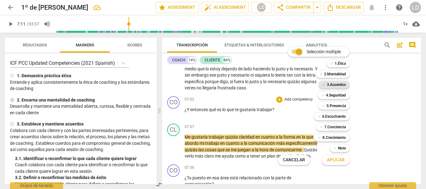
click at [333, 85] on b "3.Acuerdos" at bounding box center [336, 84] width 19 height 7
click at [334, 160] on span "Aplicar" at bounding box center [336, 160] width 18 height 6
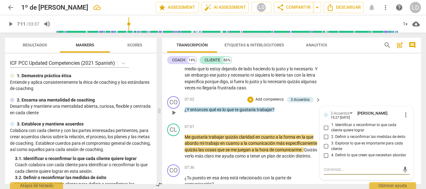
click at [326, 132] on input "1. Identificar o reconfirmar lo que cada cliente quiere lograr" at bounding box center [326, 127] width 10 height 7
click at [393, 84] on div "CL play_arrow pause 06:07 + Add competency keyboard_arrow_right Ya no me intere…" at bounding box center [291, 57] width 259 height 73
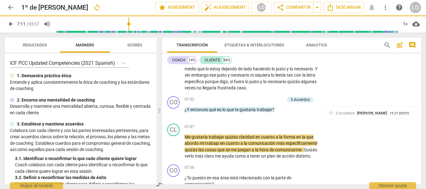
click at [10, 23] on span "play_arrow" at bounding box center [10, 23] width 7 height 7
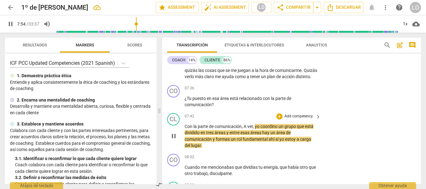
scroll to position [806, 0]
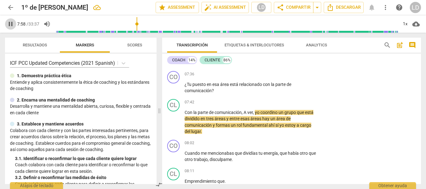
click at [10, 24] on span "pause" at bounding box center [10, 23] width 7 height 7
click at [212, 128] on span "comunicación" at bounding box center [199, 125] width 28 height 5
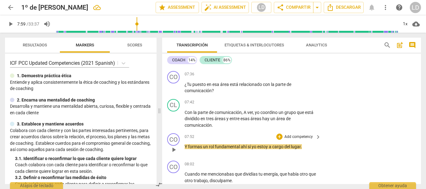
click at [248, 149] on span "sí" at bounding box center [250, 146] width 4 height 5
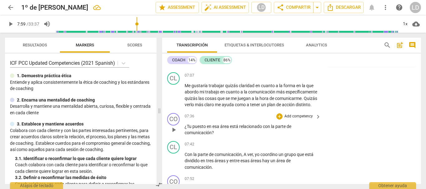
scroll to position [775, 0]
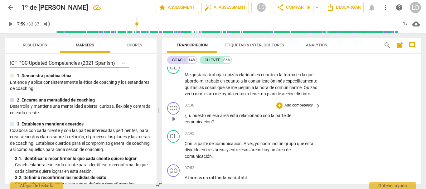
click at [293, 109] on p "Add competency" at bounding box center [299, 106] width 30 height 6
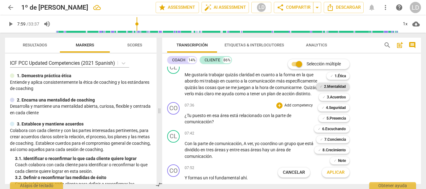
click at [331, 85] on b "2.Mentalidad" at bounding box center [335, 86] width 22 height 7
click at [335, 129] on b "6.Escuchando" at bounding box center [334, 128] width 24 height 7
click at [335, 172] on span "Aplicar" at bounding box center [336, 173] width 18 height 6
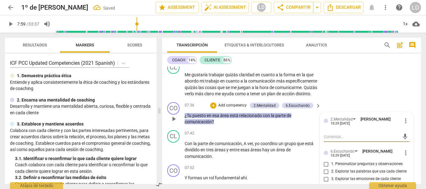
click at [329, 140] on textarea at bounding box center [362, 137] width 76 height 6
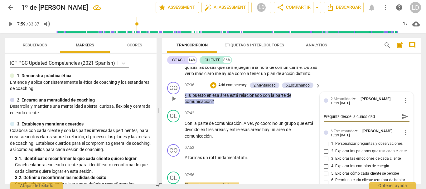
scroll to position [806, 0]
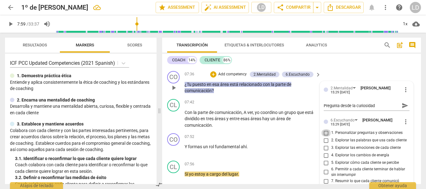
click at [325, 137] on input "1. Personalizar preguntas y observaciones" at bounding box center [326, 132] width 10 height 7
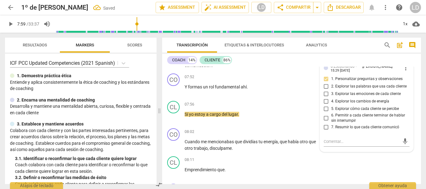
scroll to position [869, 0]
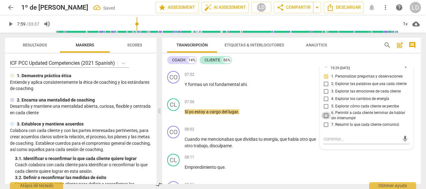
click at [325, 120] on input "6. Permitir a cada cliente terminar de hablar sin interrumpir" at bounding box center [326, 115] width 10 height 7
click at [9, 25] on span "play_arrow" at bounding box center [10, 23] width 7 height 7
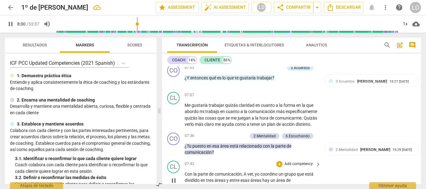
scroll to position [744, 0]
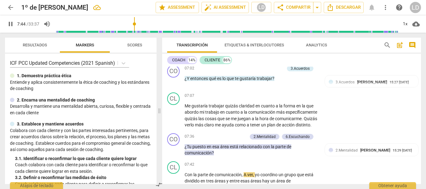
drag, startPoint x: 139, startPoint y: 22, endPoint x: 135, endPoint y: 23, distance: 3.4
click at [135, 23] on input "range" at bounding box center [226, 24] width 343 height 20
click at [132, 23] on input "range" at bounding box center [226, 24] width 343 height 20
click at [128, 21] on input "range" at bounding box center [226, 24] width 343 height 20
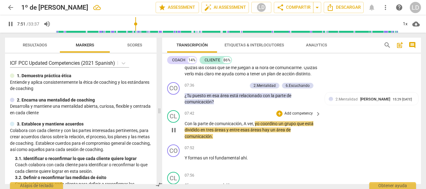
scroll to position [806, 0]
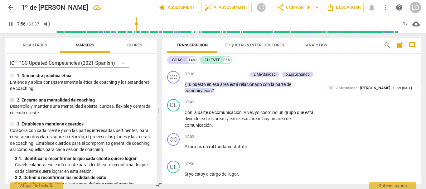
drag, startPoint x: 8, startPoint y: 23, endPoint x: 13, endPoint y: 28, distance: 7.5
click at [8, 23] on span "pause" at bounding box center [10, 23] width 7 height 7
click at [299, 140] on p "Add competency" at bounding box center [299, 137] width 30 height 6
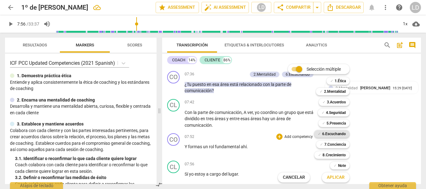
click at [344, 136] on b "6.Escuchando" at bounding box center [334, 133] width 24 height 7
click at [343, 124] on b "5.Presencia" at bounding box center [336, 123] width 19 height 7
click at [333, 177] on span "Aplicar" at bounding box center [336, 178] width 18 height 6
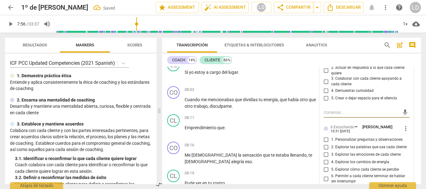
scroll to position [877, 0]
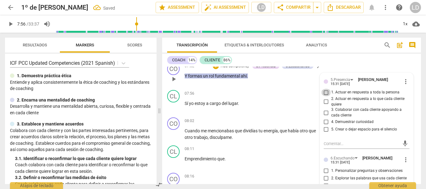
click at [327, 96] on input "1. Actuar en respuesta a toda la persona" at bounding box center [326, 92] width 10 height 7
click at [325, 106] on input "2. Actuar en respuesta a lo que cada cliente quiere" at bounding box center [326, 101] width 10 height 7
click at [323, 117] on input "3. Colaborar con cada cliente apoyando a cada cliente" at bounding box center [326, 112] width 10 height 7
click at [323, 126] on input "4. Demuestrar curiosidad" at bounding box center [326, 122] width 10 height 7
click at [324, 134] on input "5. Crear o dejar espacio para el silencio" at bounding box center [326, 129] width 10 height 7
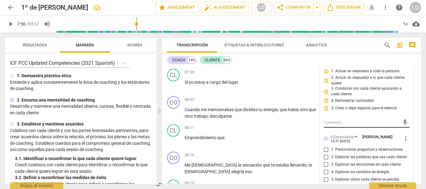
scroll to position [940, 0]
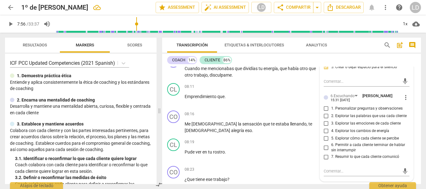
click at [324, 113] on input "1. Personalizar preguntas y observaciones" at bounding box center [326, 108] width 10 height 7
click at [415, 108] on div "CL play_arrow pause 08:11 + Add competency keyboard_arrow_right Emprendimiento …" at bounding box center [291, 94] width 259 height 27
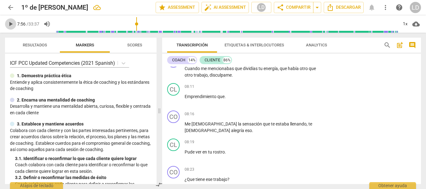
click at [7, 23] on span "play_arrow" at bounding box center [10, 23] width 7 height 7
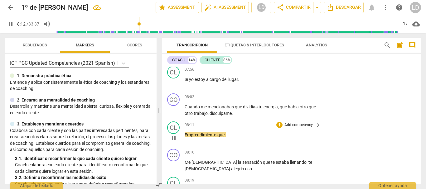
scroll to position [908, 0]
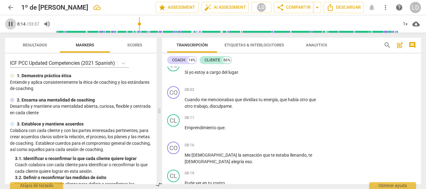
click at [10, 23] on span "pause" at bounding box center [10, 23] width 7 height 7
click at [185, 130] on span "Emprendimiento" at bounding box center [201, 127] width 33 height 5
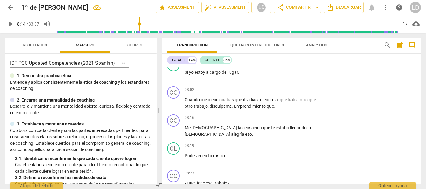
click at [8, 23] on span "play_arrow" at bounding box center [10, 23] width 7 height 7
click at [185, 130] on span "Me" at bounding box center [188, 127] width 7 height 5
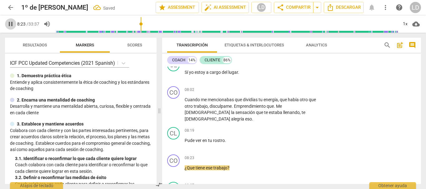
click at [12, 19] on button "pause" at bounding box center [10, 23] width 11 height 11
click at [185, 143] on span "Pude" at bounding box center [190, 140] width 11 height 5
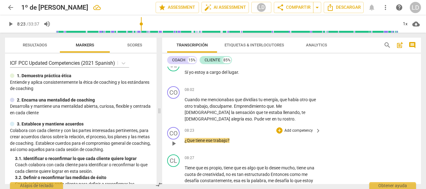
click at [185, 143] on span "¿Que" at bounding box center [190, 140] width 11 height 5
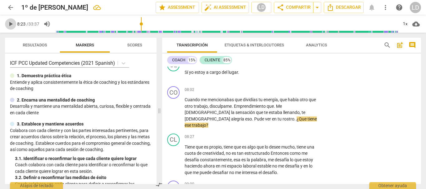
click at [8, 21] on span "play_arrow" at bounding box center [10, 23] width 7 height 7
drag, startPoint x: 142, startPoint y: 22, endPoint x: 138, endPoint y: 22, distance: 4.1
click at [138, 22] on input "range" at bounding box center [226, 24] width 343 height 20
click at [12, 21] on span "pause" at bounding box center [10, 23] width 7 height 7
click at [297, 122] on span "¿Que" at bounding box center [302, 119] width 11 height 5
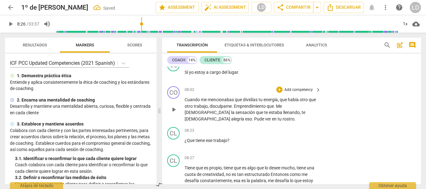
click at [204, 122] on p "Cuando me mencionabas que dividías tu energía , que había otro que otro trabajo…" at bounding box center [251, 110] width 133 height 26
click at [140, 21] on input "range" at bounding box center [226, 24] width 343 height 20
click at [10, 21] on span "play_arrow" at bounding box center [10, 23] width 7 height 7
drag, startPoint x: 11, startPoint y: 21, endPoint x: 13, endPoint y: 24, distance: 3.2
click at [11, 21] on span "pause" at bounding box center [10, 23] width 7 height 7
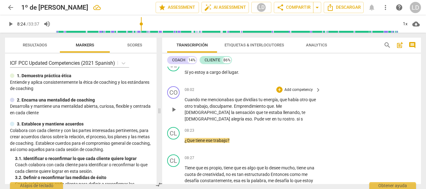
click at [207, 122] on p "Cuando me mencionabas que dividías tu energía , que había otro que otro trabajo…" at bounding box center [251, 110] width 133 height 26
click at [297, 122] on span "si" at bounding box center [299, 119] width 4 height 5
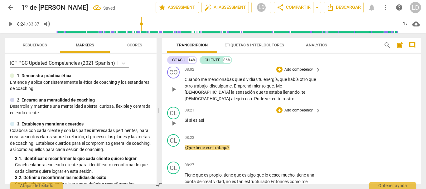
scroll to position [940, 0]
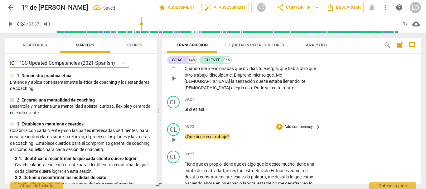
click at [185, 139] on span "¿Que" at bounding box center [190, 136] width 11 height 5
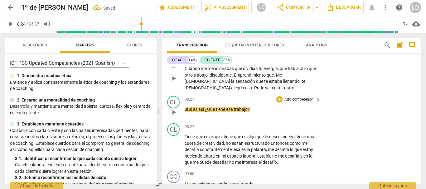
click at [207, 112] on span "¿Que" at bounding box center [210, 109] width 11 height 5
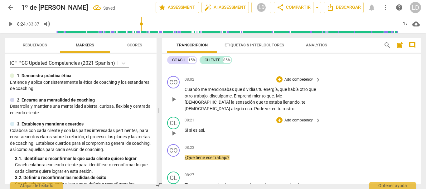
scroll to position [908, 0]
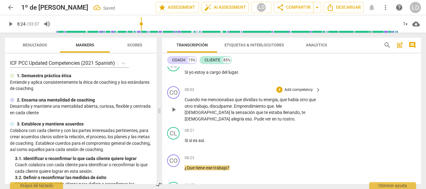
click at [298, 93] on p "Add competency" at bounding box center [299, 90] width 30 height 6
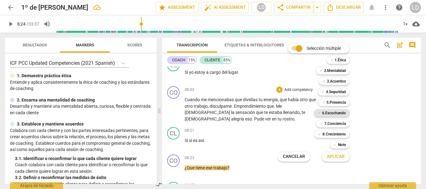
click at [335, 112] on b "6.Escuchando" at bounding box center [334, 113] width 24 height 7
click at [337, 157] on span "Aplicar" at bounding box center [336, 157] width 18 height 6
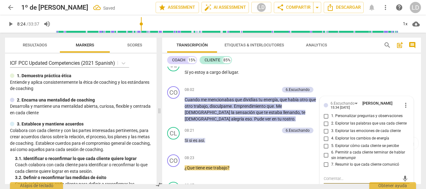
scroll to position [975, 0]
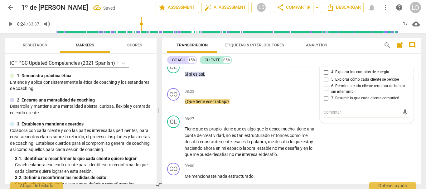
click at [325, 69] on input "3. Explorar las emociones de cada cliente" at bounding box center [326, 64] width 10 height 7
click at [325, 76] on input "4. Explorar los cambios de energía" at bounding box center [326, 72] width 10 height 7
click at [324, 84] on input "5. Explorar cómo cada cliente se percibe" at bounding box center [326, 79] width 10 height 7
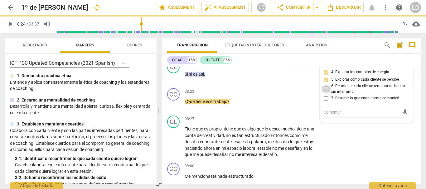
click at [329, 93] on input "6. Permitir a cada cliente terminar de hablar sin interrumpir" at bounding box center [326, 88] width 10 height 7
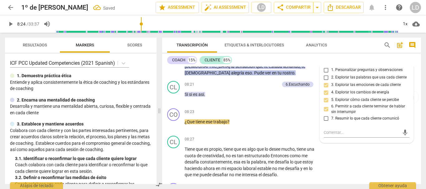
scroll to position [944, 0]
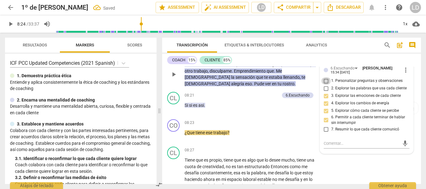
click at [324, 85] on input "1. Personalizar preguntas y observaciones" at bounding box center [326, 80] width 10 height 7
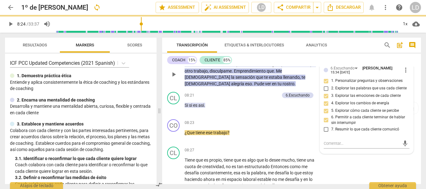
drag, startPoint x: 417, startPoint y: 100, endPoint x: 322, endPoint y: 102, distance: 94.6
click at [416, 90] on div "CO play_arrow pause 08:02 + Add competency 6.Escuchando keyboard_arrow_right Cu…" at bounding box center [291, 69] width 259 height 41
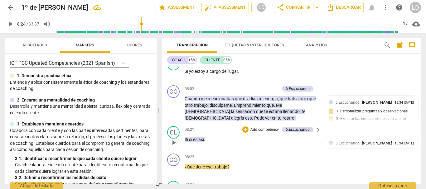
scroll to position [912, 0]
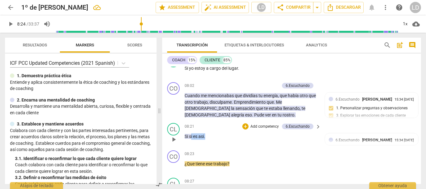
drag, startPoint x: 210, startPoint y: 148, endPoint x: 204, endPoint y: 148, distance: 5.3
click at [203, 140] on p "Si si es asi ." at bounding box center [251, 137] width 133 height 7
click at [210, 140] on p "Si si es asi ." at bounding box center [251, 137] width 133 height 7
click at [186, 139] on span "Si" at bounding box center [187, 136] width 4 height 5
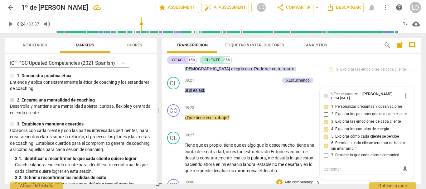
scroll to position [953, 0]
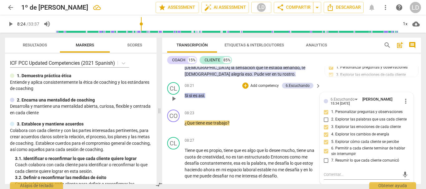
click at [184, 103] on div "play_arrow pause" at bounding box center [177, 99] width 16 height 8
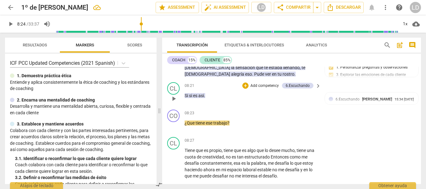
click at [185, 98] on span "Si" at bounding box center [187, 95] width 4 height 5
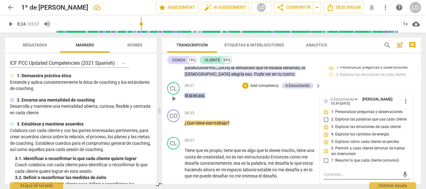
scroll to position [922, 0]
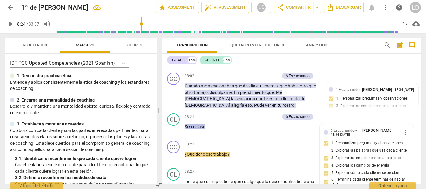
click at [186, 129] on span "Si" at bounding box center [187, 127] width 4 height 5
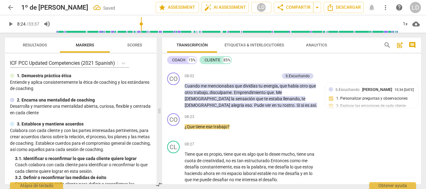
click at [238, 109] on p "Cuando me mencionabas que dividías tu energía , que había otro que otro trabajo…" at bounding box center [251, 96] width 133 height 26
click at [246, 111] on div "CO play_arrow pause 08:02 + Add competency 6.Escuchando keyboard_arrow_right Cu…" at bounding box center [291, 90] width 259 height 41
click at [224, 109] on p "Cuando me mencionabas que dividías tu energía , que había otro que otro trabajo…" at bounding box center [251, 96] width 133 height 26
click at [307, 139] on div "CO play_arrow pause 08:23 + Add competency keyboard_arrow_right ¿Que tiene ese …" at bounding box center [291, 124] width 259 height 27
click at [362, 152] on div "CL play_arrow pause 08:27 + Add competency keyboard_arrow_right Tiene que es pr…" at bounding box center [291, 162] width 259 height 47
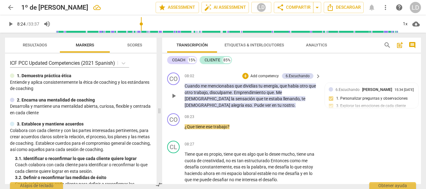
click at [200, 109] on p "Cuando me mencionabas que dividías tu energía , que había otro que otro trabajo…" at bounding box center [251, 96] width 133 height 26
click at [186, 129] on span "¿Que" at bounding box center [190, 127] width 11 height 5
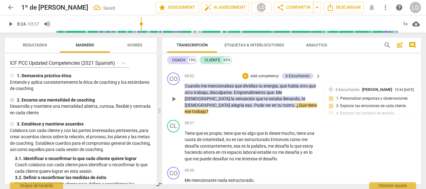
click at [295, 108] on span "." at bounding box center [296, 105] width 2 height 5
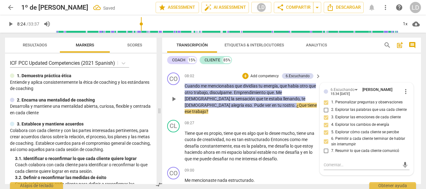
click at [297, 108] on span "¿Que" at bounding box center [302, 105] width 11 height 5
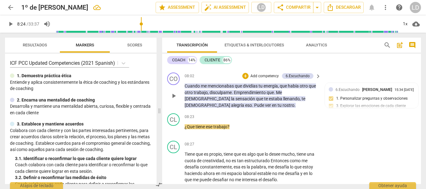
click at [214, 109] on p "Cuando me mencionabas que dividías tu energía , que había otro que otro trabajo…" at bounding box center [251, 96] width 133 height 26
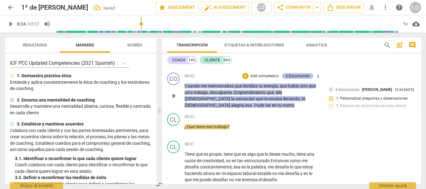
click at [301, 79] on div "6.Escuchando" at bounding box center [298, 76] width 24 height 6
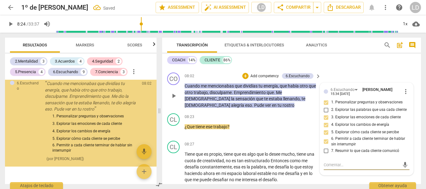
scroll to position [1324, 0]
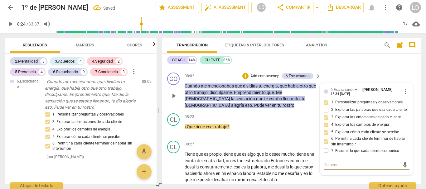
click at [404, 95] on span "more_vert" at bounding box center [405, 91] width 7 height 7
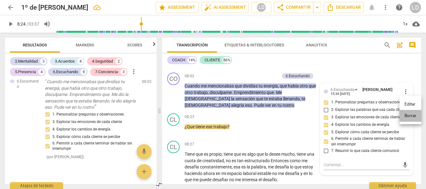
click at [406, 116] on li "Borrar" at bounding box center [411, 116] width 22 height 12
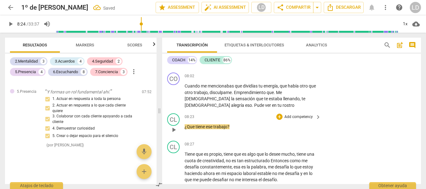
scroll to position [1257, 0]
click at [204, 109] on p "Cuando me mencionabas que dividías tu energía , que había otro que otro trabajo…" at bounding box center [251, 96] width 133 height 26
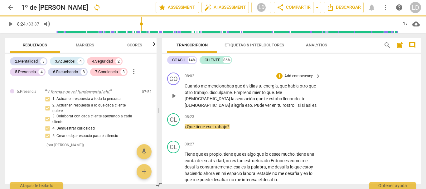
click at [283, 108] on span "rostro. si si asi es" at bounding box center [300, 105] width 34 height 5
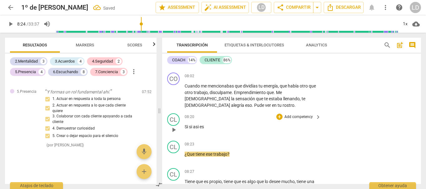
click at [207, 130] on p "Si si asi es" at bounding box center [251, 127] width 133 height 7
click at [185, 157] on span "¿Que" at bounding box center [190, 154] width 11 height 5
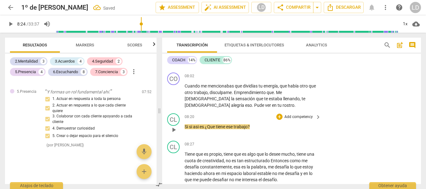
click at [207, 129] on span "¿Que" at bounding box center [210, 127] width 11 height 5
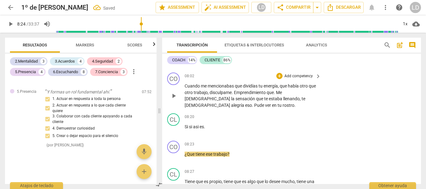
click at [301, 79] on p "Add competency" at bounding box center [299, 77] width 30 height 6
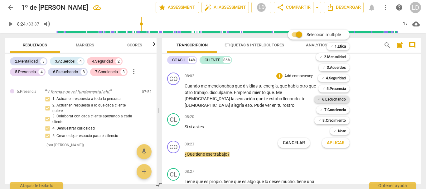
click at [331, 98] on b "6.Escuchando" at bounding box center [334, 99] width 24 height 7
click at [337, 143] on span "Aplicar" at bounding box center [336, 143] width 18 height 6
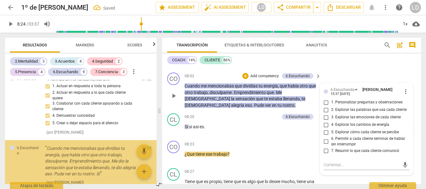
scroll to position [1303, 0]
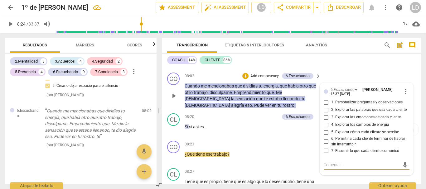
click at [325, 106] on input "1. Personalizar preguntas y observaciones" at bounding box center [326, 102] width 10 height 7
click at [325, 114] on input "2. Explorar las palabras que usa cada cliente" at bounding box center [326, 109] width 10 height 7
click at [323, 121] on input "3. Explorar las emociones de cada cliente" at bounding box center [326, 117] width 10 height 7
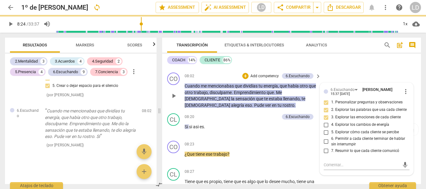
click at [324, 136] on input "5. Explorar cómo cada cliente se percibe" at bounding box center [326, 132] width 10 height 7
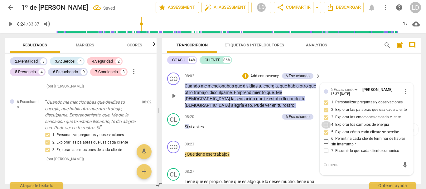
click at [326, 129] on input "4. Explorar los cambios de energía" at bounding box center [326, 124] width 10 height 7
click at [325, 146] on input "6. Permitir a cada cliente terminar de hablar sin interrumpir" at bounding box center [326, 141] width 10 height 7
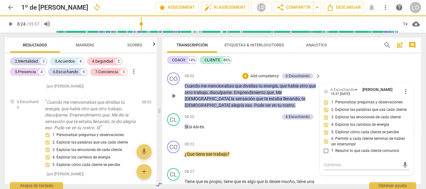
click at [404, 84] on div "CO play_arrow pause 08:02 + Add competency 6.Escuchando keyboard_arrow_right Cu…" at bounding box center [291, 90] width 259 height 41
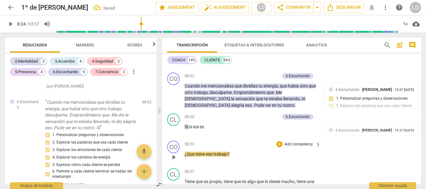
click at [298, 148] on p "Add competency" at bounding box center [299, 145] width 30 height 6
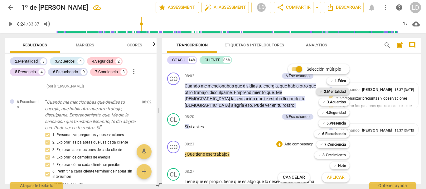
click at [335, 92] on b "2.Mentalidad" at bounding box center [335, 91] width 22 height 7
click at [337, 148] on b "7.Conciencia" at bounding box center [336, 144] width 22 height 7
click at [332, 179] on span "Aplicar" at bounding box center [336, 178] width 18 height 6
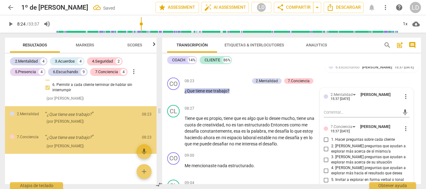
scroll to position [1404, 0]
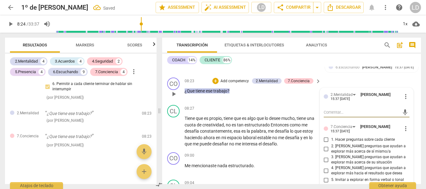
click at [342, 115] on textarea at bounding box center [362, 113] width 76 height 6
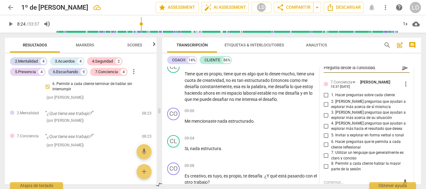
scroll to position [1048, 0]
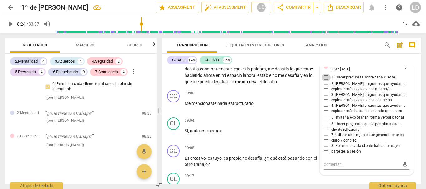
click at [326, 81] on input "1. Hacer preguntas sobre cada cliente" at bounding box center [326, 77] width 10 height 7
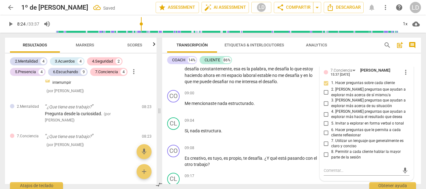
scroll to position [1054, 0]
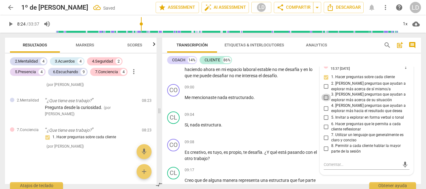
click at [325, 101] on input "3. [PERSON_NAME] preguntas que ayudan a explorar más acerca de su situación" at bounding box center [326, 97] width 10 height 7
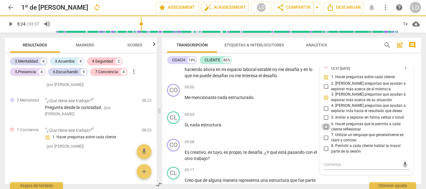
click at [324, 131] on input "6. Hacer preguntas que le permita a cada cliente reflexionar" at bounding box center [326, 126] width 10 height 7
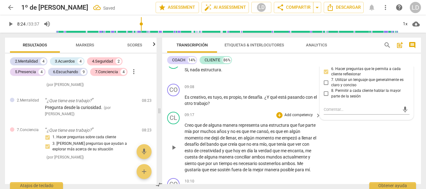
scroll to position [1116, 0]
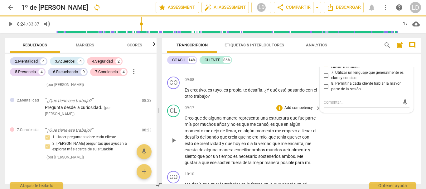
click at [400, 142] on div "CL play_arrow pause 09:17 + Add competency keyboard_arrow_right Creo que de alg…" at bounding box center [291, 135] width 259 height 66
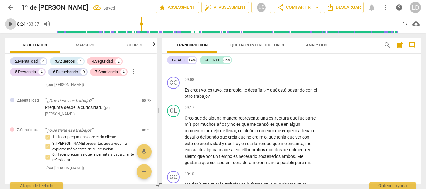
click at [12, 25] on span "play_arrow" at bounding box center [10, 23] width 7 height 7
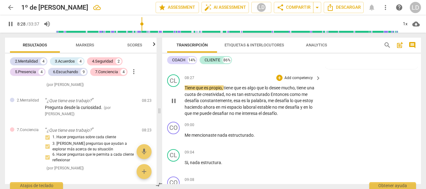
scroll to position [1023, 0]
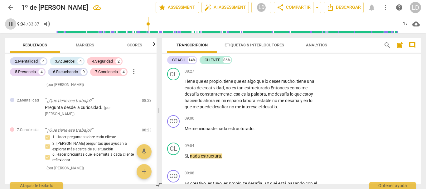
click at [8, 22] on span "pause" at bounding box center [10, 23] width 7 height 7
click at [11, 24] on span "play_arrow" at bounding box center [10, 23] width 7 height 7
click at [11, 20] on button "pause" at bounding box center [10, 23] width 11 height 11
click at [295, 122] on p "Add competency" at bounding box center [299, 119] width 30 height 6
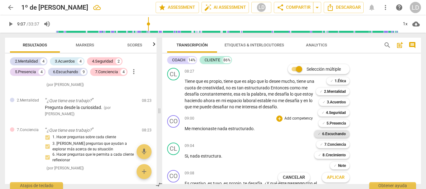
click at [340, 134] on b "6.Escuchando" at bounding box center [334, 133] width 24 height 7
click at [339, 180] on span "Aplicar" at bounding box center [336, 178] width 18 height 6
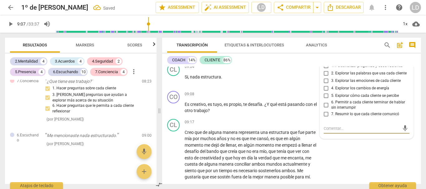
scroll to position [1087, 0]
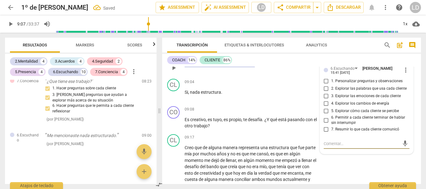
click at [325, 93] on input "2. Explorar las palabras que usa cada cliente" at bounding box center [326, 88] width 10 height 7
click at [325, 85] on input "1. Personalizar preguntas y observaciones" at bounding box center [326, 81] width 10 height 7
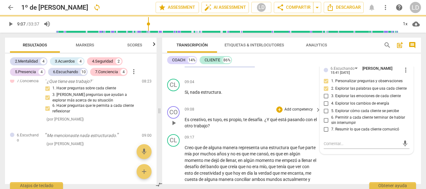
click at [414, 122] on div "CO play_arrow pause 09:08 + Add competency keyboard_arrow_right Es creativo , e…" at bounding box center [291, 118] width 259 height 28
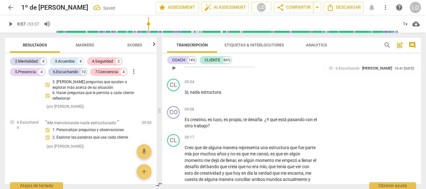
click at [185, 67] on span "Me" at bounding box center [188, 64] width 7 height 5
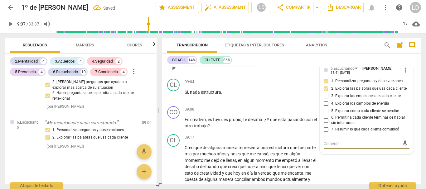
click at [183, 72] on div "play_arrow pause" at bounding box center [177, 68] width 16 height 8
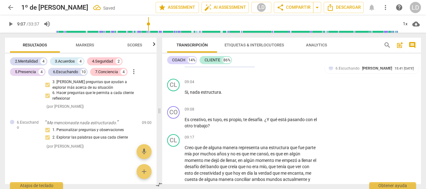
click at [185, 67] on span "Me" at bounding box center [188, 64] width 7 height 5
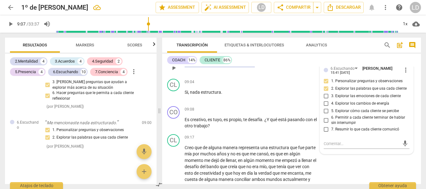
click at [184, 72] on div "play_arrow pause" at bounding box center [177, 68] width 16 height 8
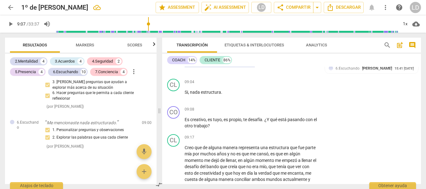
click at [186, 67] on span "Me" at bounding box center [188, 64] width 7 height 5
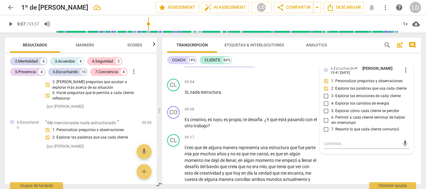
click at [260, 68] on p "Me mencionaste nada estructurado ." at bounding box center [251, 65] width 133 height 7
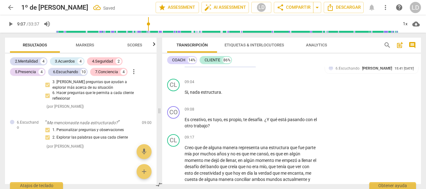
click at [185, 67] on span "Me" at bounding box center [188, 64] width 7 height 5
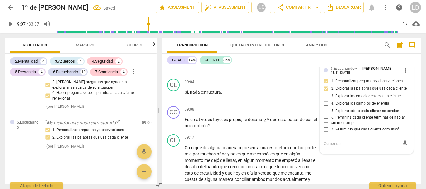
click at [186, 67] on span "Me" at bounding box center [188, 64] width 7 height 5
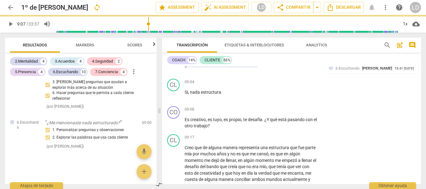
click at [7, 23] on span "play_arrow" at bounding box center [10, 23] width 7 height 7
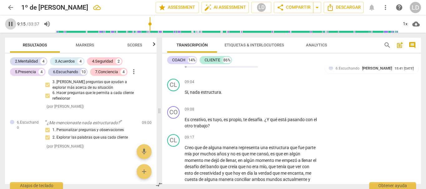
click at [12, 23] on span "pause" at bounding box center [10, 23] width 7 height 7
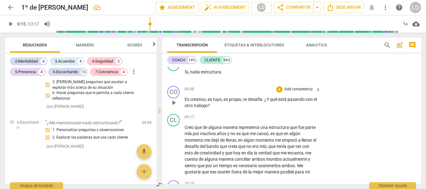
scroll to position [1118, 0]
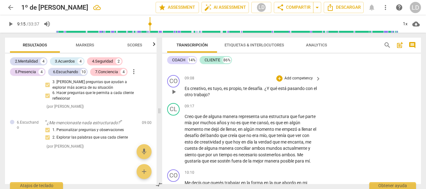
click at [293, 82] on div "+ Add competency" at bounding box center [294, 79] width 37 height 6
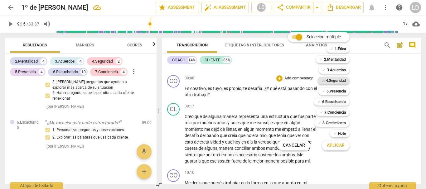
click at [340, 81] on b "4.Seguridad" at bounding box center [336, 80] width 20 height 7
click at [340, 93] on b "5.Presencia" at bounding box center [336, 91] width 19 height 7
click at [339, 105] on b "6.Escuchando" at bounding box center [334, 101] width 24 height 7
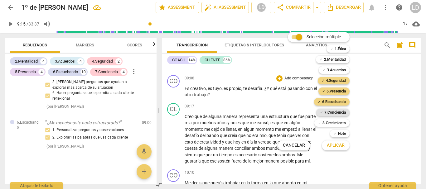
click at [334, 111] on b "7.Conciencia" at bounding box center [336, 112] width 22 height 7
click at [335, 147] on span "Aplicar" at bounding box center [336, 146] width 18 height 6
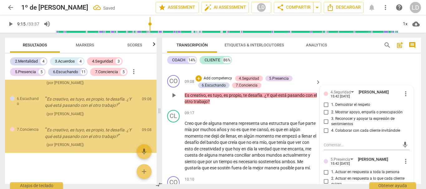
scroll to position [1604, 0]
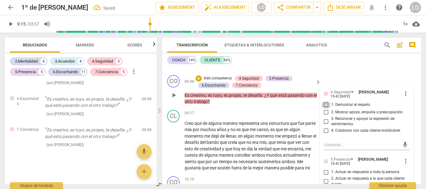
click at [328, 109] on input "1. Demostrar el respeto" at bounding box center [326, 104] width 10 height 7
click at [326, 116] on input "2. Mostrar apoyo, empatía o preocupación" at bounding box center [326, 112] width 10 height 7
click at [322, 125] on input "3. Reconocer y apoyar la expresión de sentimientos" at bounding box center [326, 121] width 10 height 7
click at [325, 135] on input "4. Colaborar con cada cliente invitándole" at bounding box center [326, 130] width 10 height 7
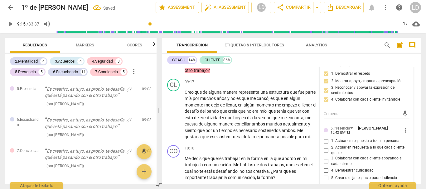
scroll to position [1180, 0]
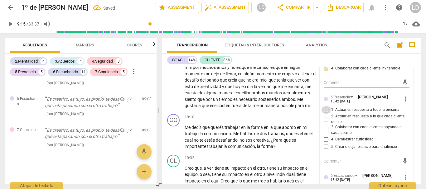
click at [326, 114] on input "1. Actuar en respuesta a toda la persona" at bounding box center [326, 109] width 10 height 7
click at [323, 123] on input "2. Actuar en respuesta a lo que cada cliente quiere" at bounding box center [326, 119] width 10 height 7
click at [322, 134] on input "3. Colaborar con cada cliente apoyando a cada cliente" at bounding box center [326, 130] width 10 height 7
click at [325, 144] on input "4. Demuestrar curiosidad" at bounding box center [326, 139] width 10 height 7
click at [324, 151] on input "5. Crear o dejar espacio para el silencio" at bounding box center [326, 147] width 10 height 7
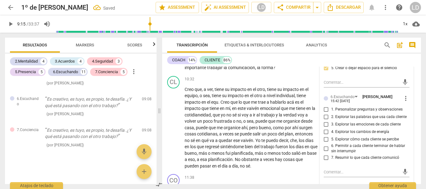
scroll to position [1274, 0]
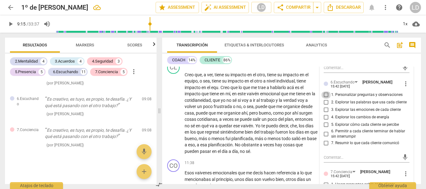
click at [327, 99] on input "1. Personalizar preguntas y observaciones" at bounding box center [326, 94] width 10 height 7
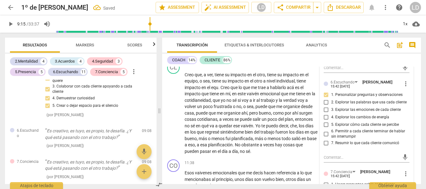
scroll to position [1682, 0]
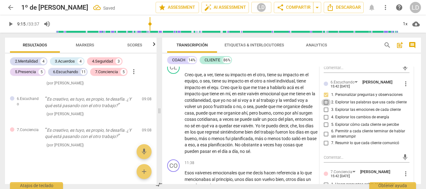
click at [326, 106] on input "2. Explorar las palabras que usa cada cliente" at bounding box center [326, 102] width 10 height 7
click at [326, 129] on input "5. Explorar cómo cada cliente se percibe" at bounding box center [326, 124] width 10 height 7
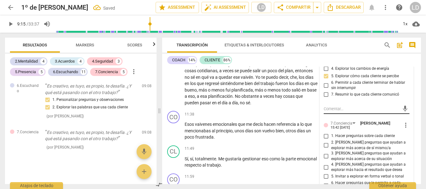
scroll to position [1336, 0]
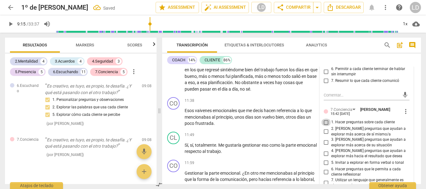
click at [325, 126] on input "1. Hacer preguntas sobre cada cliente" at bounding box center [326, 122] width 10 height 7
click at [324, 136] on input "2. [PERSON_NAME] preguntas que ayudan a explorar más acerca de sí mismo/a" at bounding box center [326, 131] width 10 height 7
click at [325, 147] on input "3. [PERSON_NAME] preguntas que ayudan a explorar más acerca de su situación" at bounding box center [326, 142] width 10 height 7
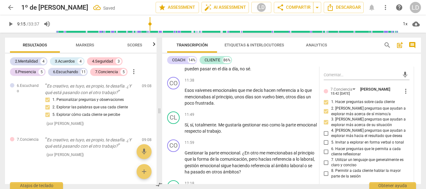
scroll to position [1367, 0]
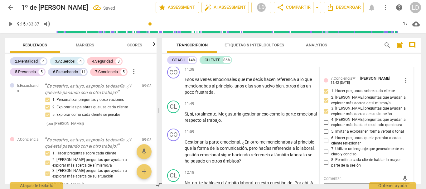
click at [325, 105] on input "2. [PERSON_NAME] preguntas que ayudan a explorar más acerca de sí mismo/a" at bounding box center [326, 100] width 10 height 7
click at [325, 145] on input "6. Hacer preguntas que le permita a cada cliente reflexionar" at bounding box center [326, 140] width 10 height 7
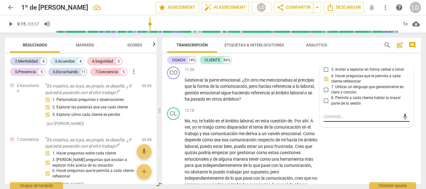
scroll to position [1430, 0]
drag, startPoint x: 415, startPoint y: 90, endPoint x: 410, endPoint y: 83, distance: 8.3
click at [415, 90] on div "CO play_arrow pause 11:59 + Add competency keyboard_arrow_right Gestionar la pa…" at bounding box center [291, 84] width 259 height 41
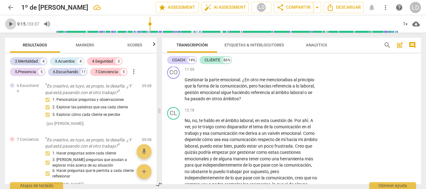
click at [8, 26] on span "play_arrow" at bounding box center [10, 23] width 7 height 7
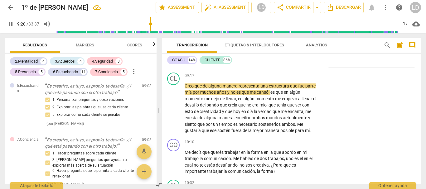
scroll to position [1149, 0]
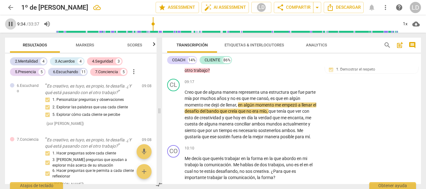
click at [10, 21] on span "pause" at bounding box center [10, 23] width 7 height 7
click at [9, 24] on span "play_arrow" at bounding box center [10, 23] width 7 height 7
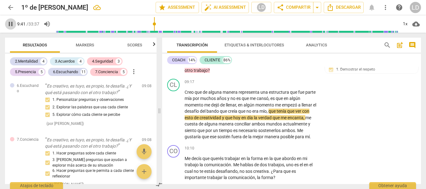
click at [9, 24] on span "pause" at bounding box center [10, 23] width 7 height 7
click at [9, 22] on span "play_arrow" at bounding box center [10, 23] width 7 height 7
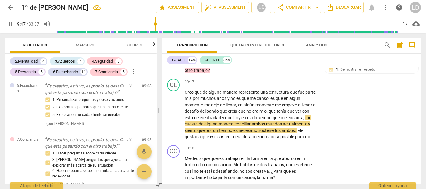
click at [9, 23] on span "pause" at bounding box center [10, 23] width 7 height 7
click at [12, 23] on span "play_arrow" at bounding box center [10, 23] width 7 height 7
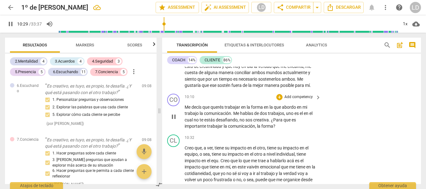
scroll to position [1211, 0]
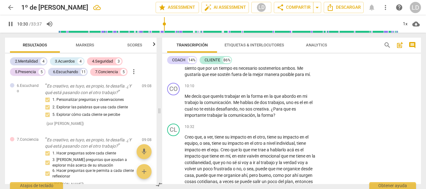
drag, startPoint x: 10, startPoint y: 22, endPoint x: 49, endPoint y: 31, distance: 39.8
click at [10, 22] on span "pause" at bounding box center [10, 23] width 7 height 7
click at [294, 89] on p "Add competency" at bounding box center [299, 87] width 30 height 6
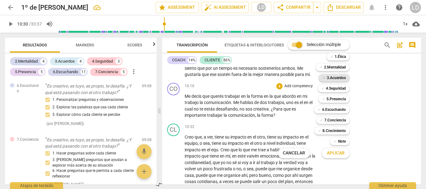
click at [337, 78] on b "3.Acuerdos" at bounding box center [336, 77] width 19 height 7
click at [336, 155] on span "Aplicar" at bounding box center [336, 153] width 18 height 6
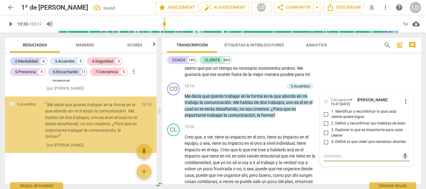
scroll to position [1784, 0]
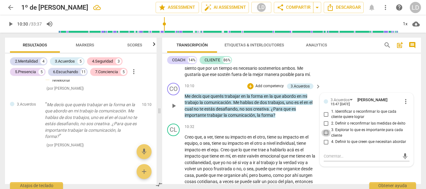
click at [325, 137] on input "3. Explorar lo que es importante para cada cliente" at bounding box center [326, 132] width 10 height 7
click at [379, 81] on div "CL play_arrow pause 09:17 + Add competency keyboard_arrow_right Creo que de alg…" at bounding box center [291, 47] width 259 height 66
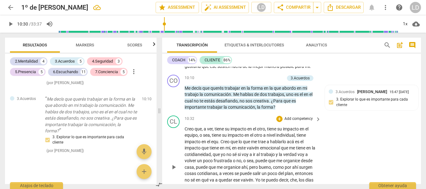
scroll to position [1243, 0]
